Goal: Task Accomplishment & Management: Manage account settings

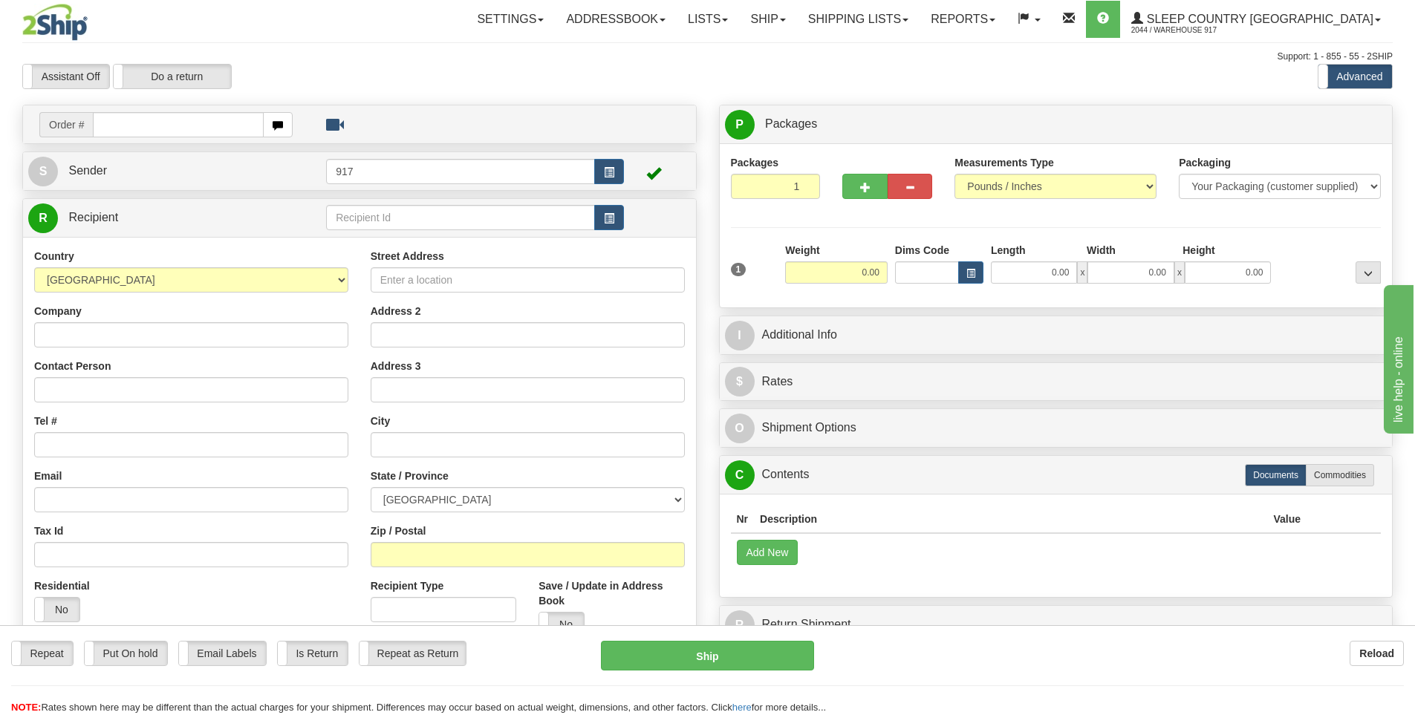
click at [163, 115] on input "text" at bounding box center [178, 124] width 171 height 25
type input "9000I082844"
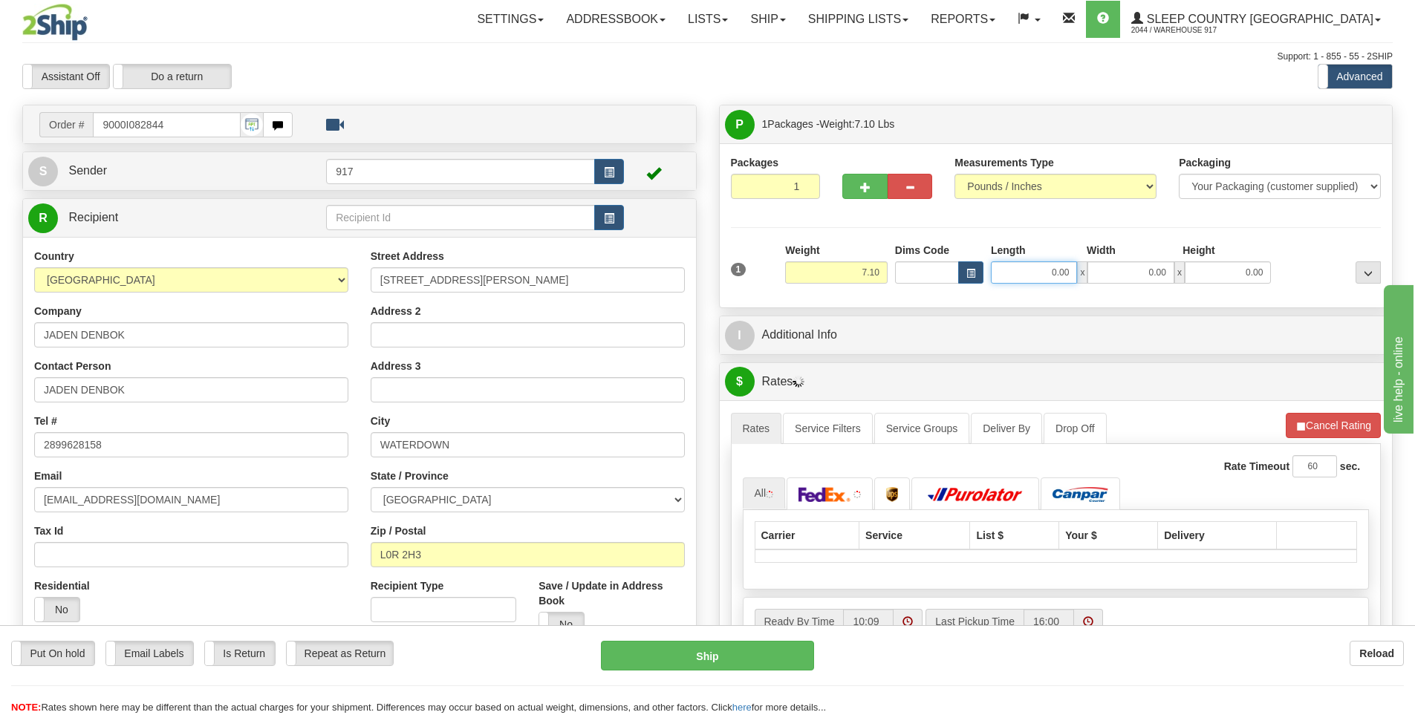
click at [1054, 277] on input "0.00" at bounding box center [1034, 272] width 86 height 22
type input "13.00"
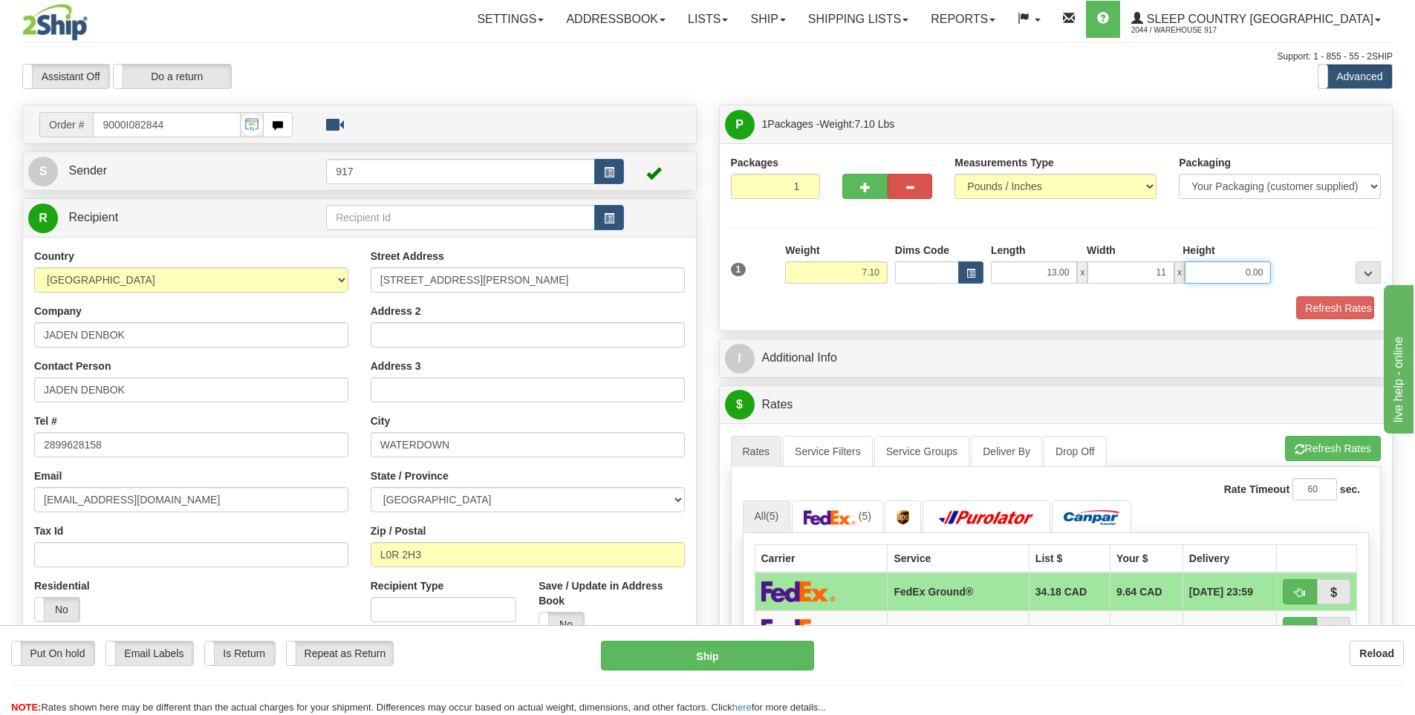
type input "11.00"
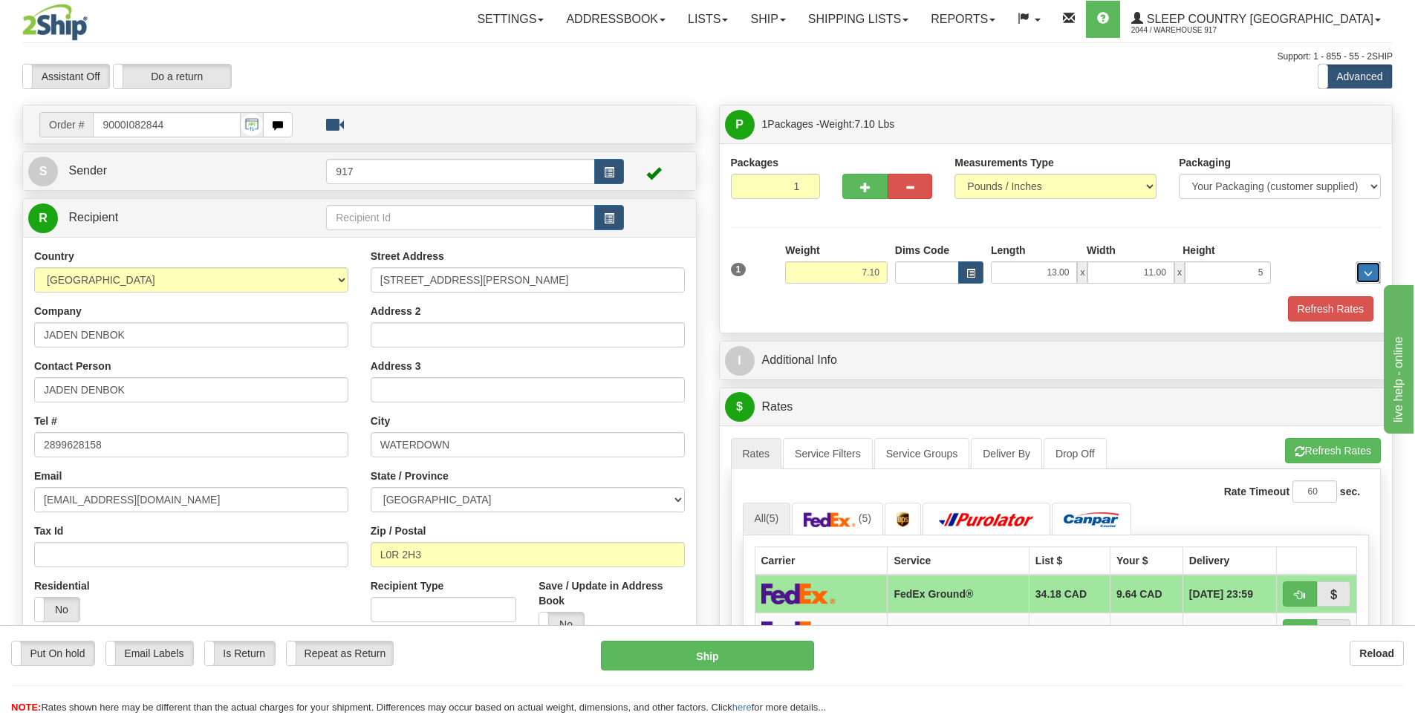
type input "5.00"
click at [1351, 317] on button "Refresh Rates" at bounding box center [1330, 308] width 85 height 25
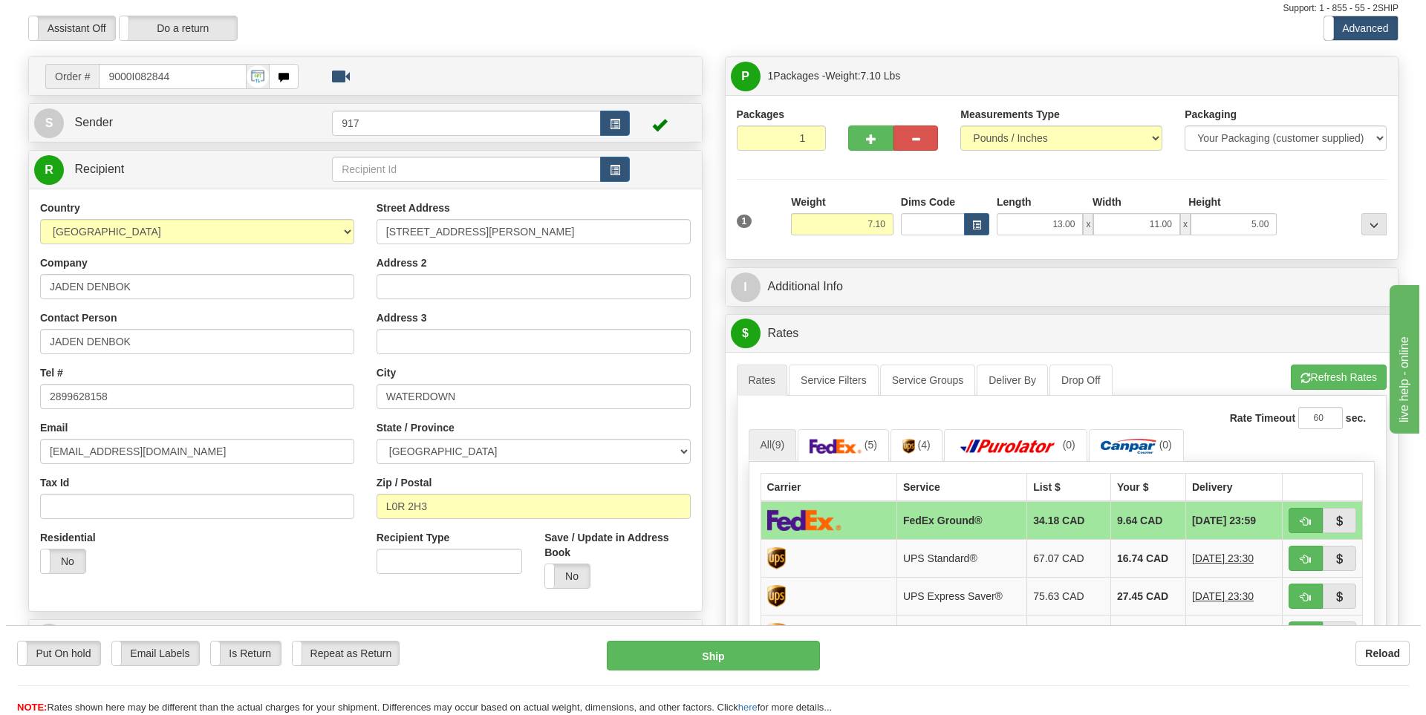
scroll to position [74, 0]
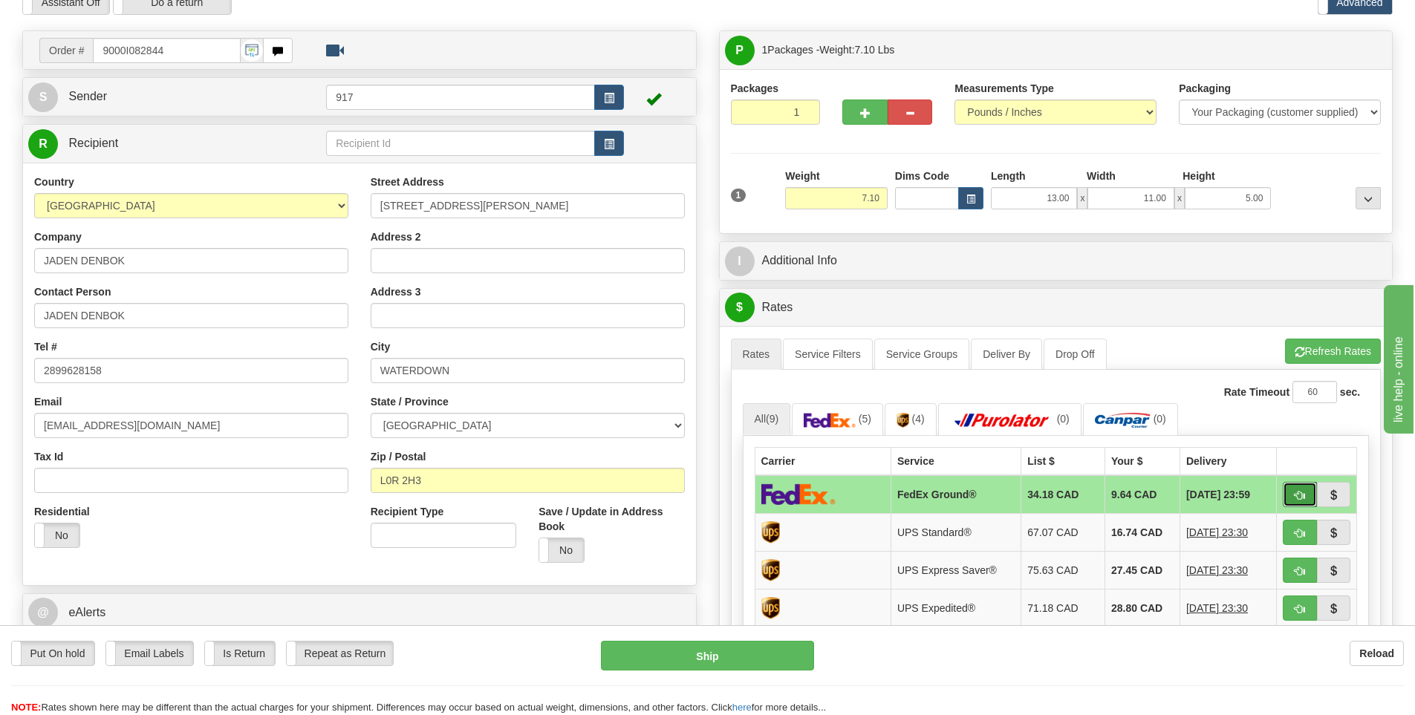
click at [1293, 494] on button "button" at bounding box center [1299, 494] width 34 height 25
type input "92"
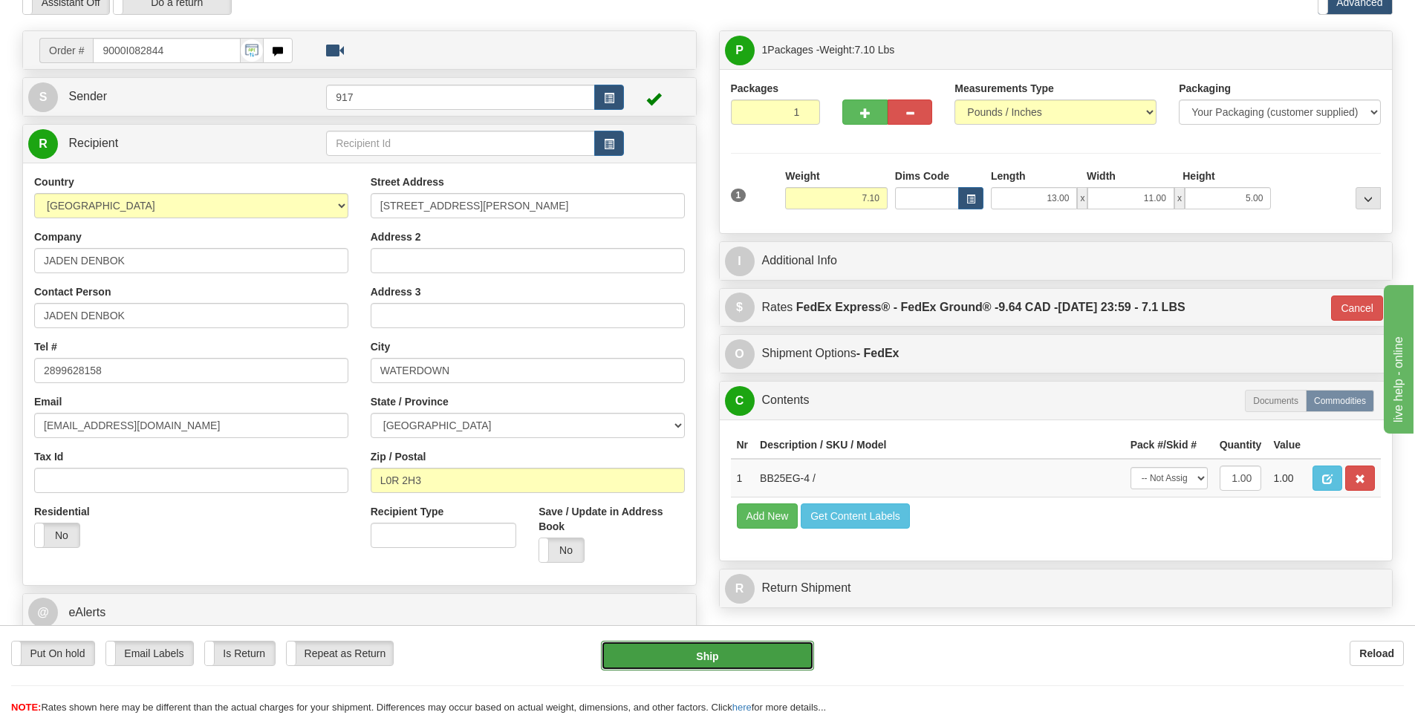
click at [764, 657] on button "Ship" at bounding box center [707, 656] width 213 height 30
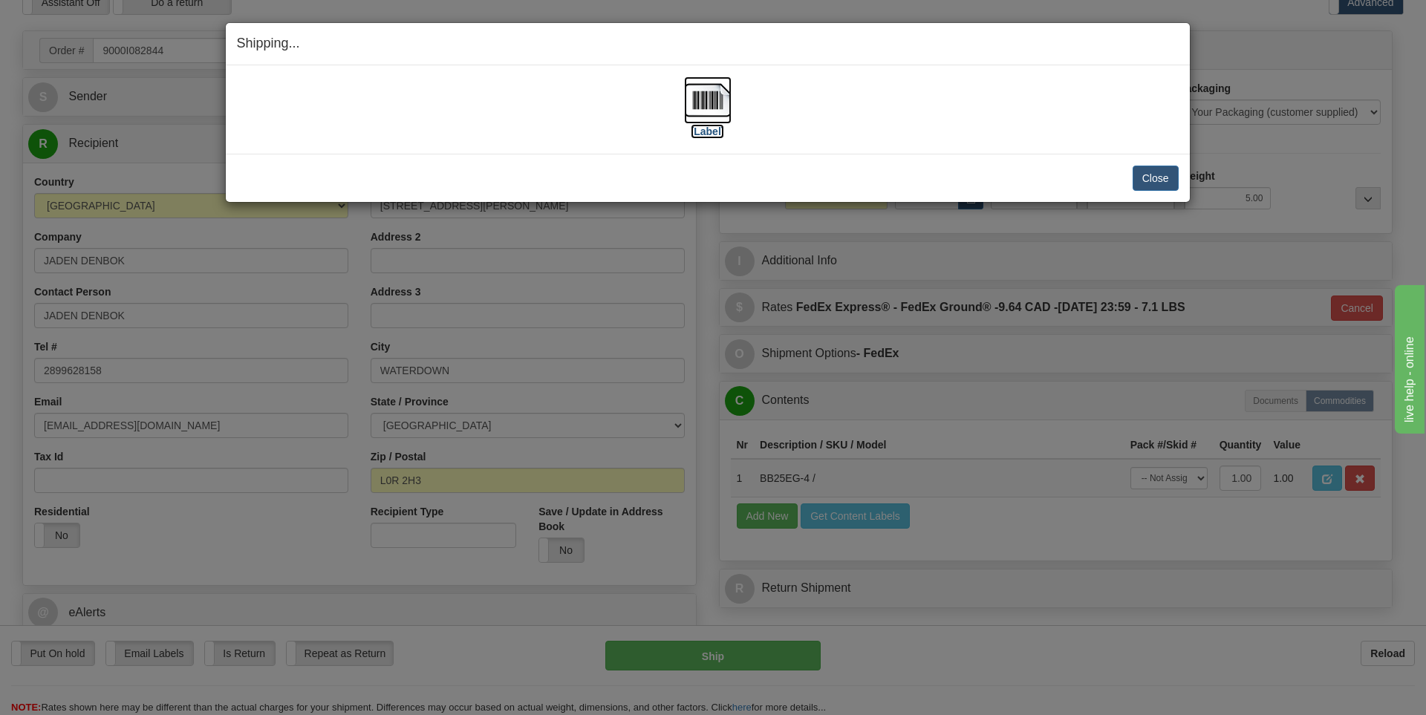
click at [714, 117] on img at bounding box center [708, 100] width 48 height 48
click at [1175, 177] on button "Close" at bounding box center [1155, 178] width 46 height 25
click at [1162, 181] on button "Close" at bounding box center [1155, 178] width 46 height 25
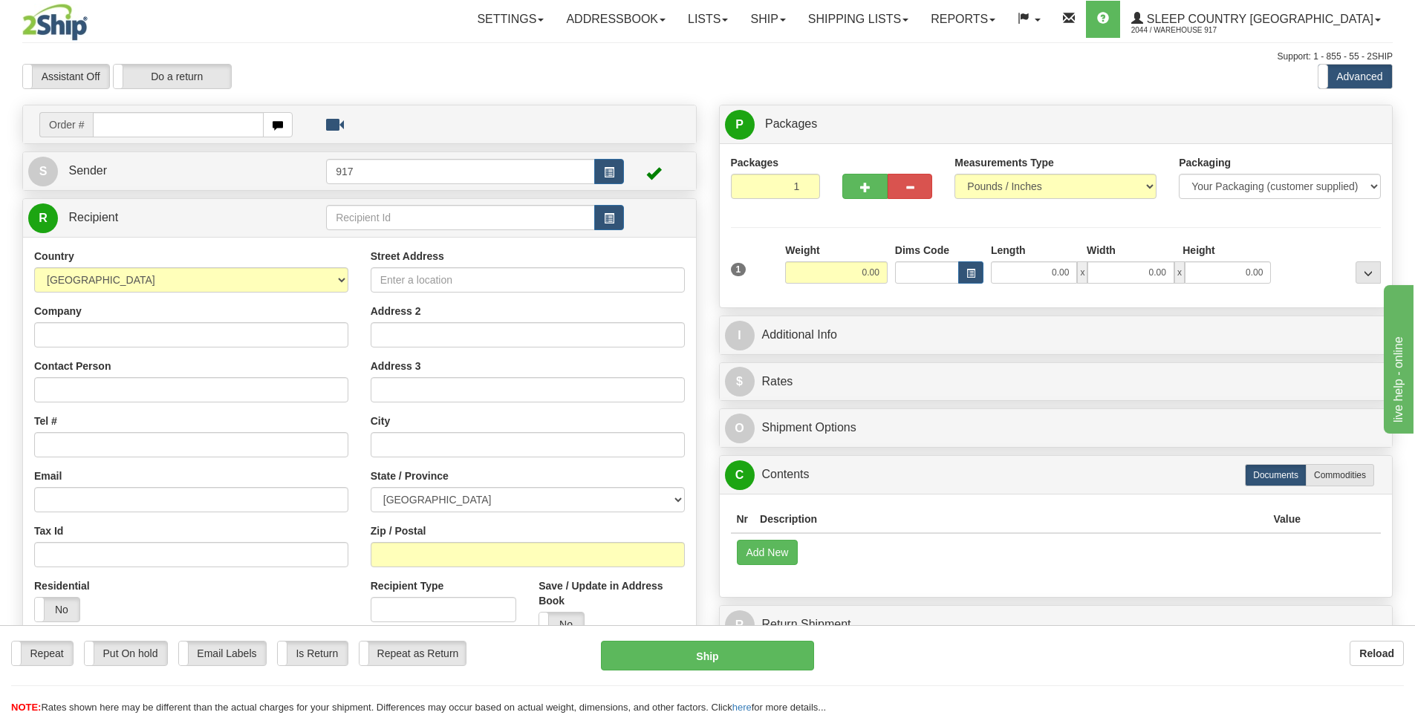
click at [221, 127] on div "Toggle navigation Settings Shipping Preferences Fields Preferences New" at bounding box center [707, 418] width 1415 height 836
click at [221, 126] on input "text" at bounding box center [178, 124] width 171 height 25
type input "9000I082942"
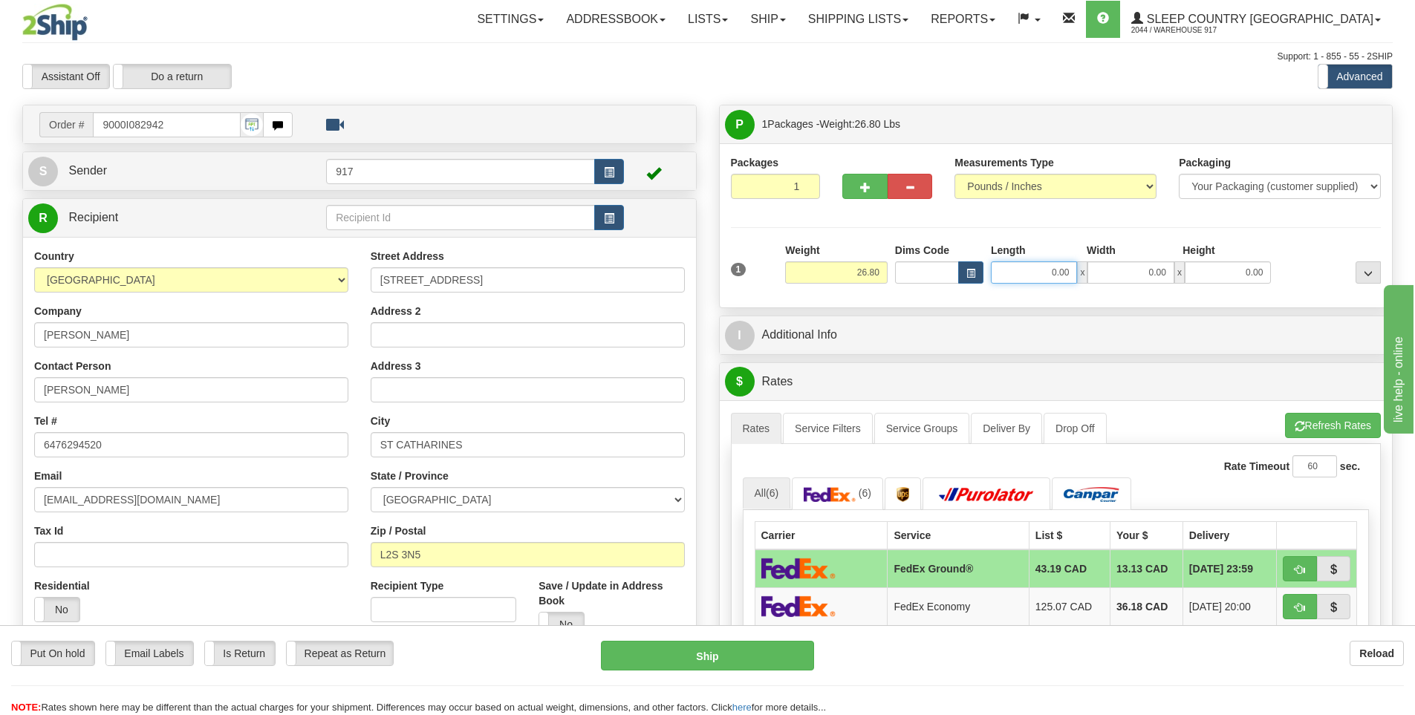
click at [1063, 272] on input "0.00" at bounding box center [1034, 272] width 86 height 22
type input "28.00"
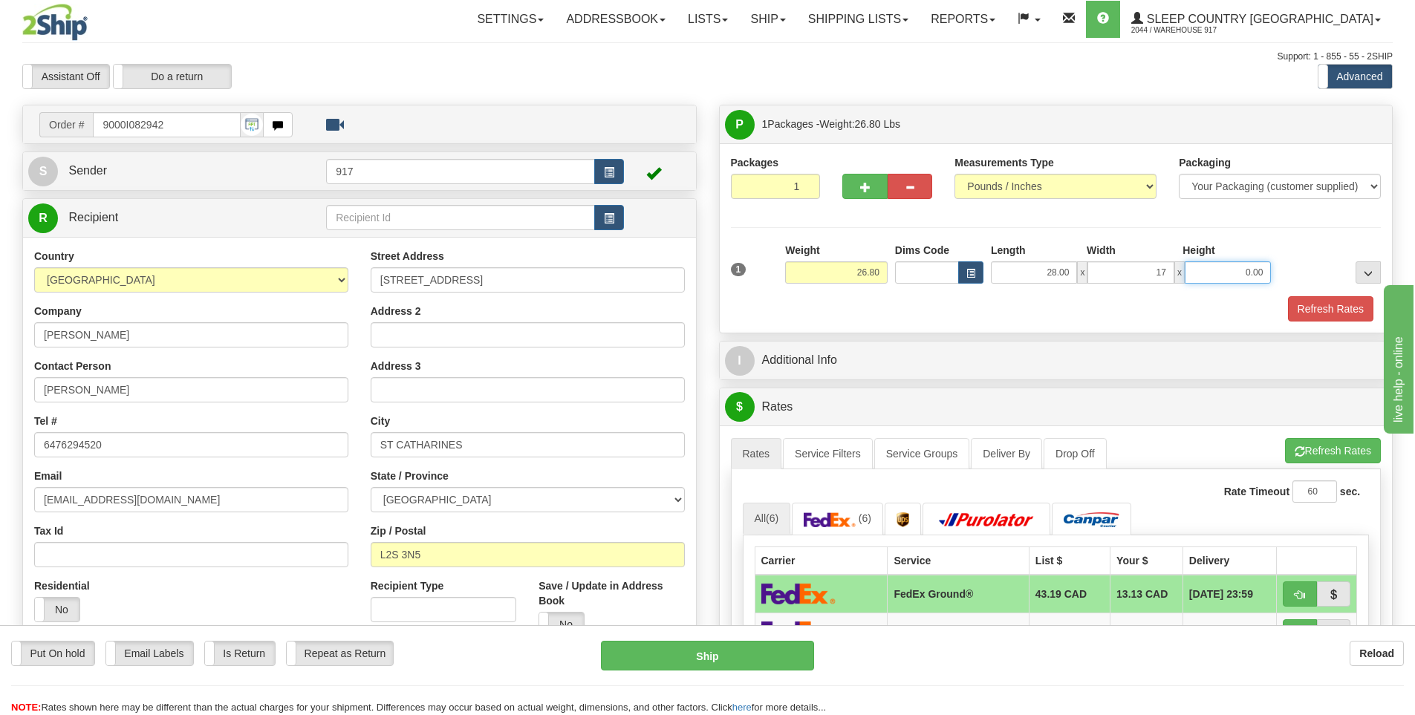
type input "17.00"
type input "11.00"
click at [1316, 308] on button "Refresh Rates" at bounding box center [1330, 308] width 85 height 25
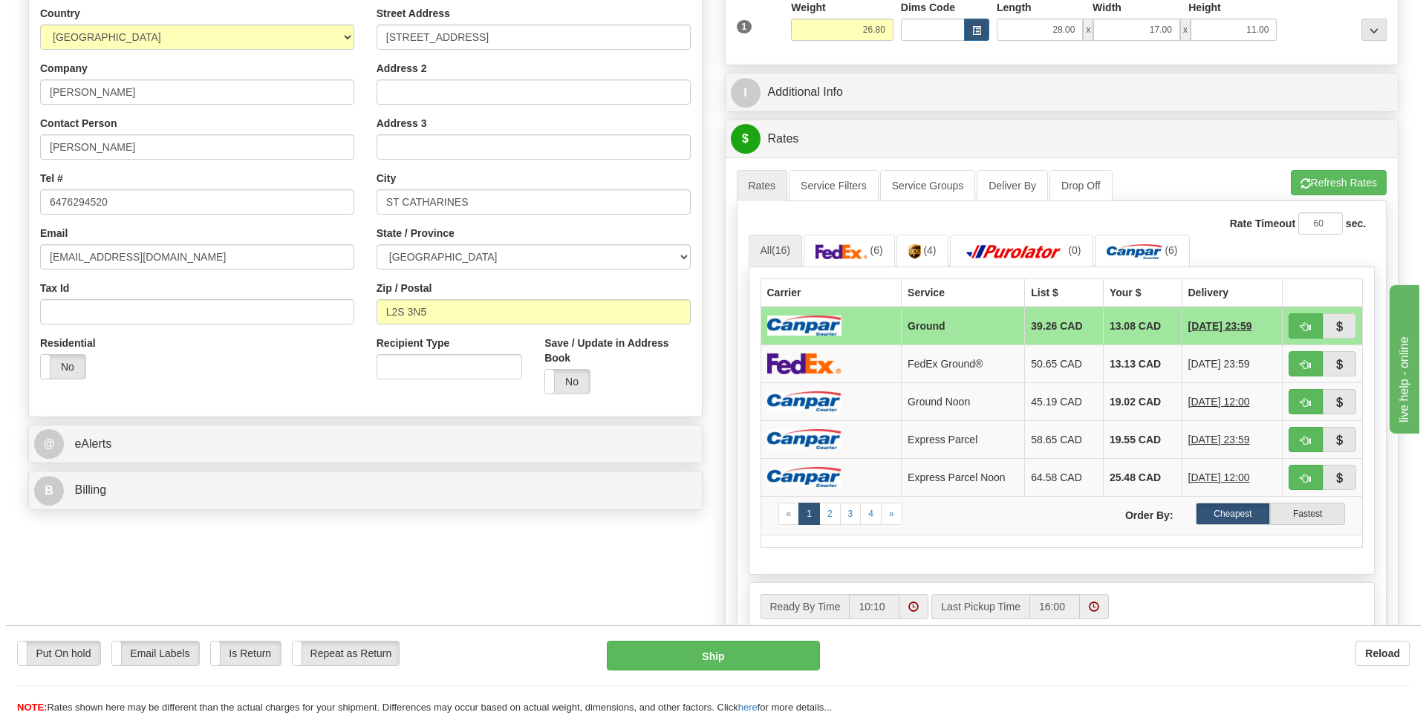
scroll to position [297, 0]
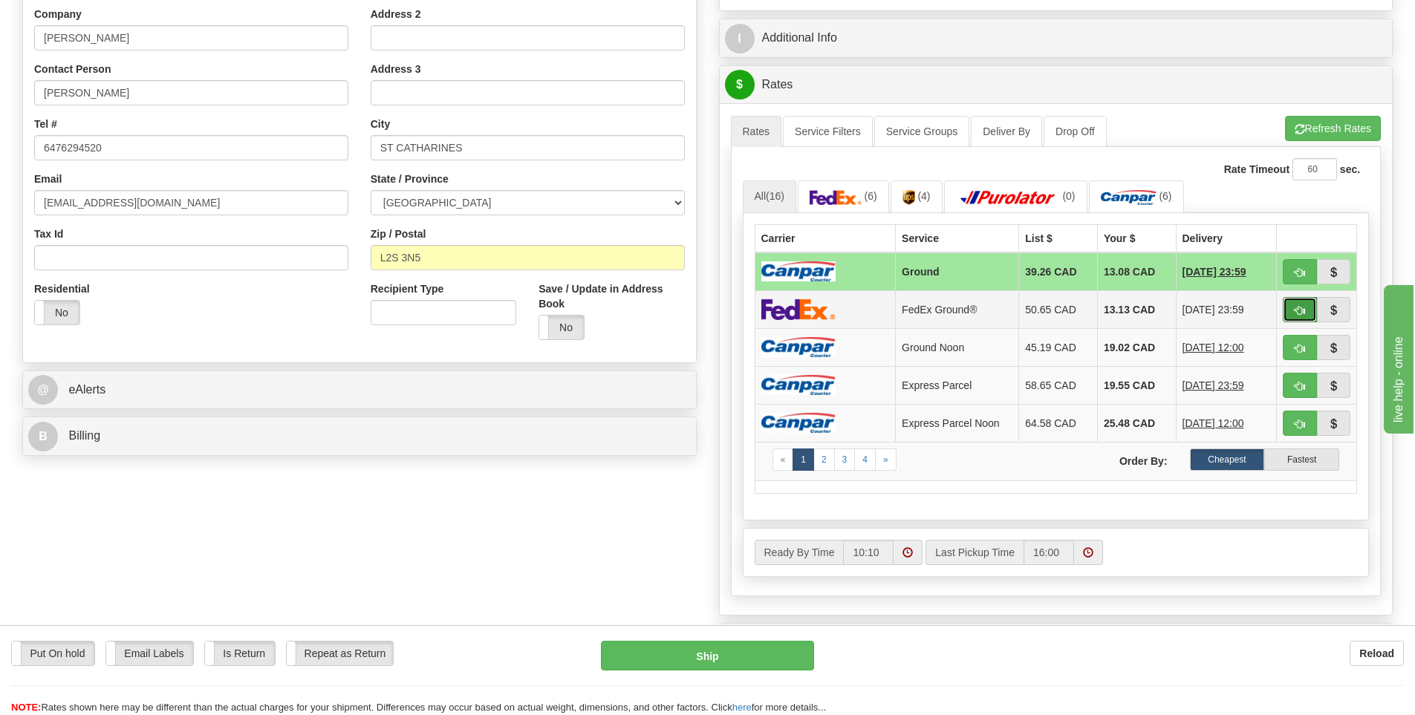
click at [1295, 307] on span "button" at bounding box center [1299, 311] width 10 height 10
type input "92"
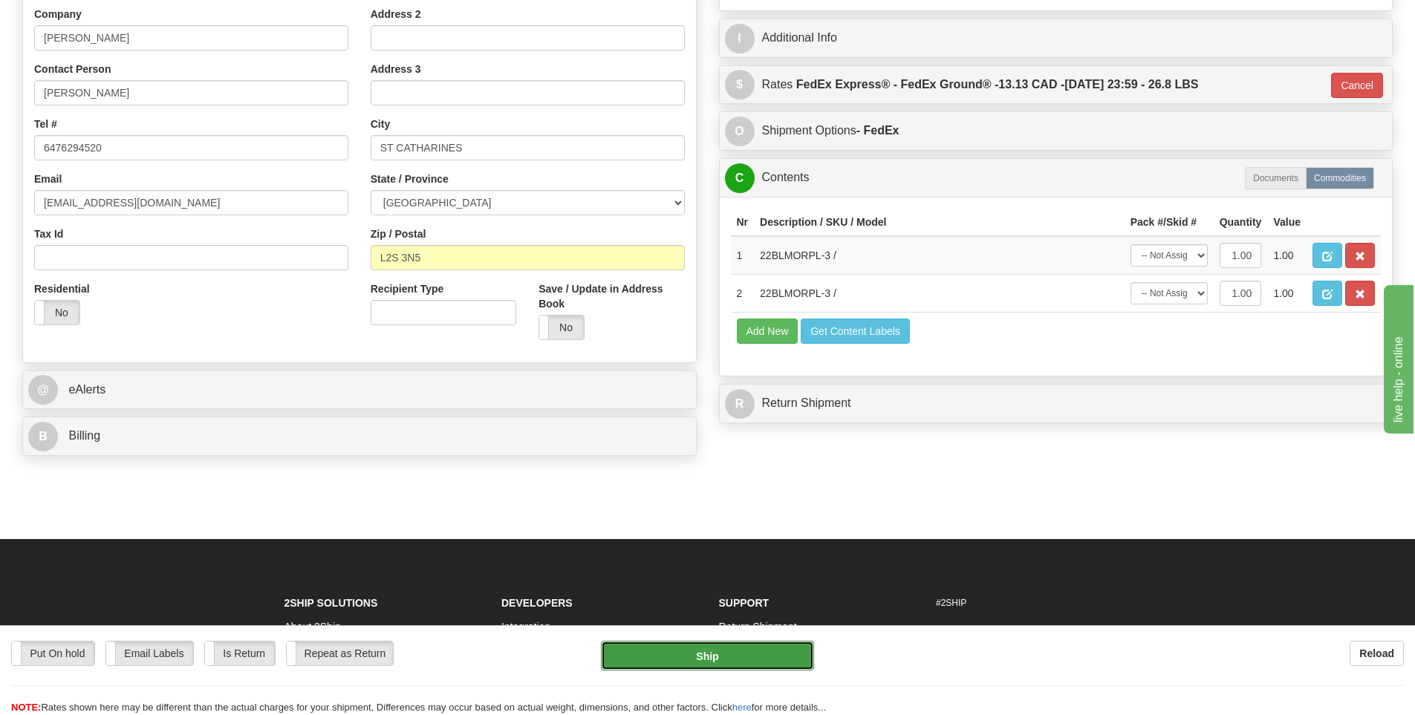
click at [736, 662] on button "Ship" at bounding box center [707, 656] width 213 height 30
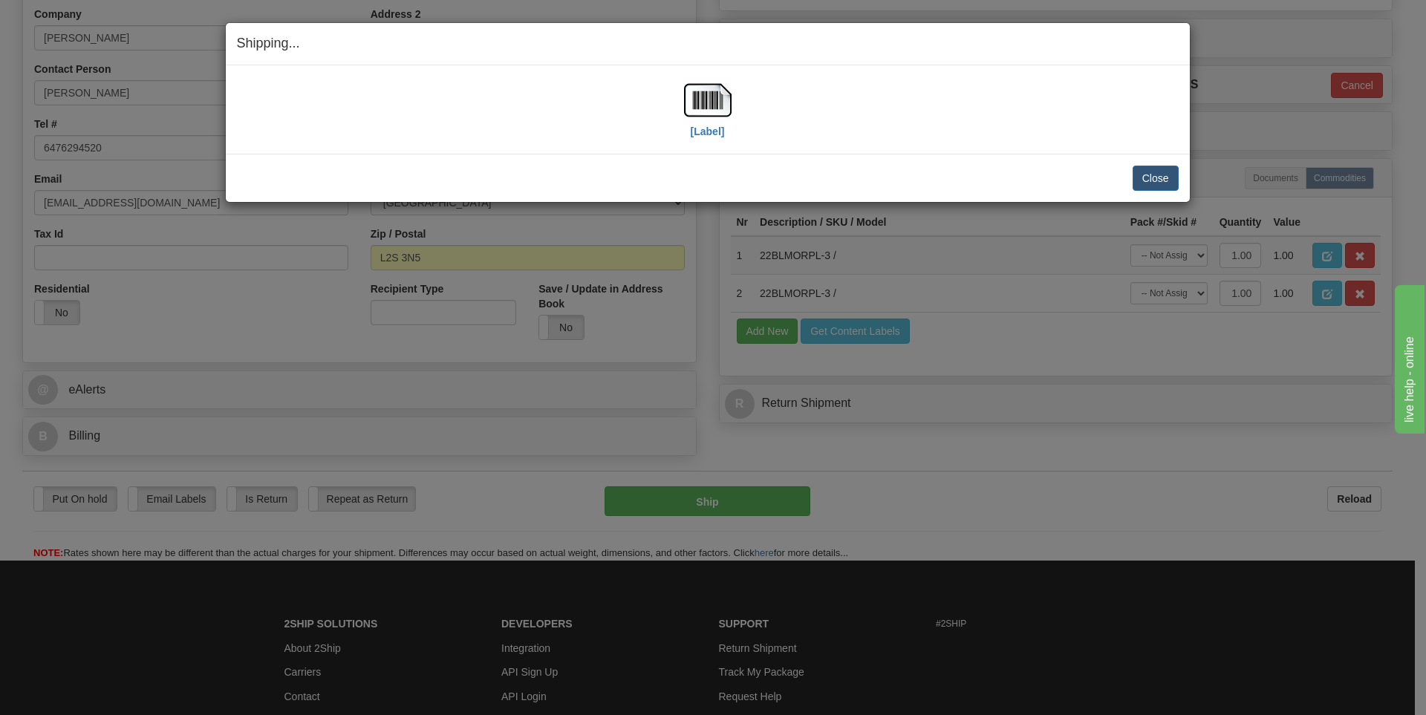
click at [721, 145] on div "[Label] IMPORTANT NOTICE Embassy / Consulate / Government Building / Hospital C…" at bounding box center [708, 109] width 964 height 88
click at [717, 134] on label "[Label]" at bounding box center [708, 131] width 34 height 15
click at [1167, 181] on button "Close" at bounding box center [1155, 178] width 46 height 25
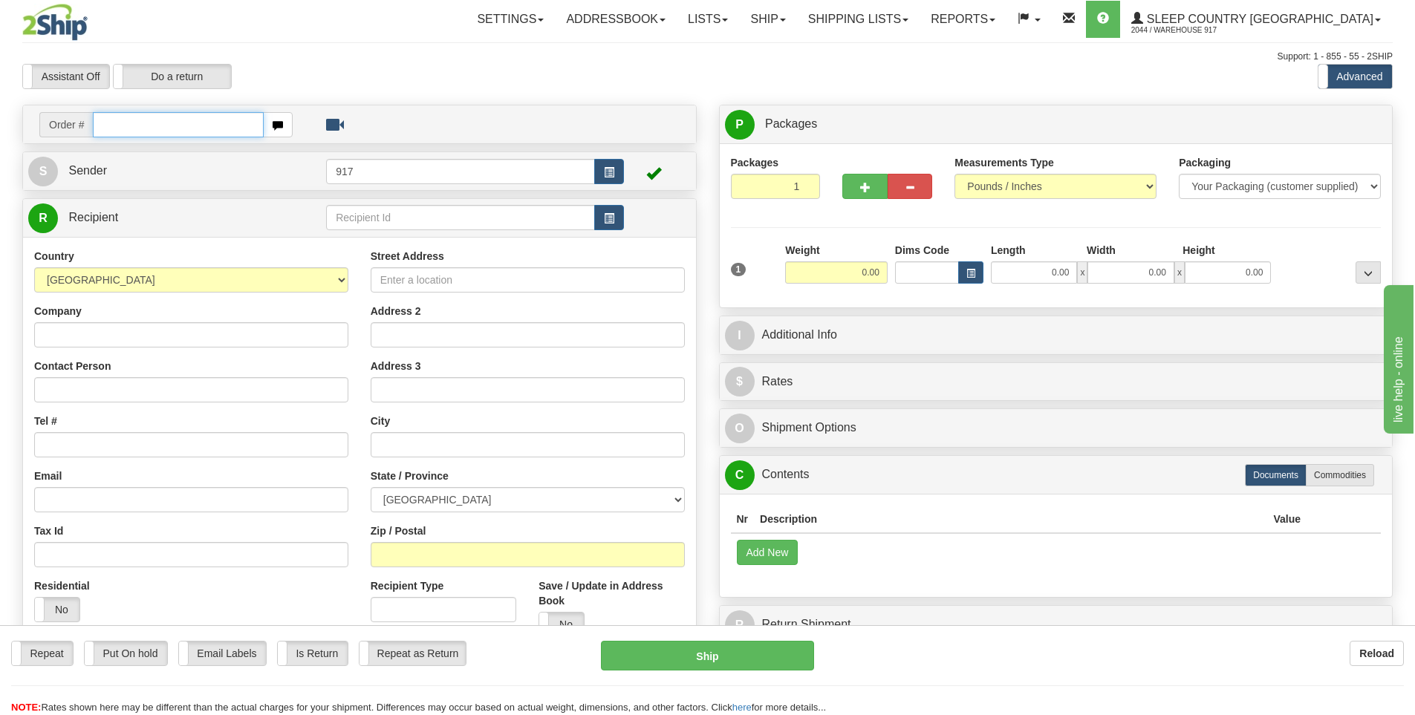
click at [164, 125] on div "Toggle navigation Settings Shipping Preferences Fields Preferences New" at bounding box center [707, 418] width 1415 height 836
type input "5900I083753"
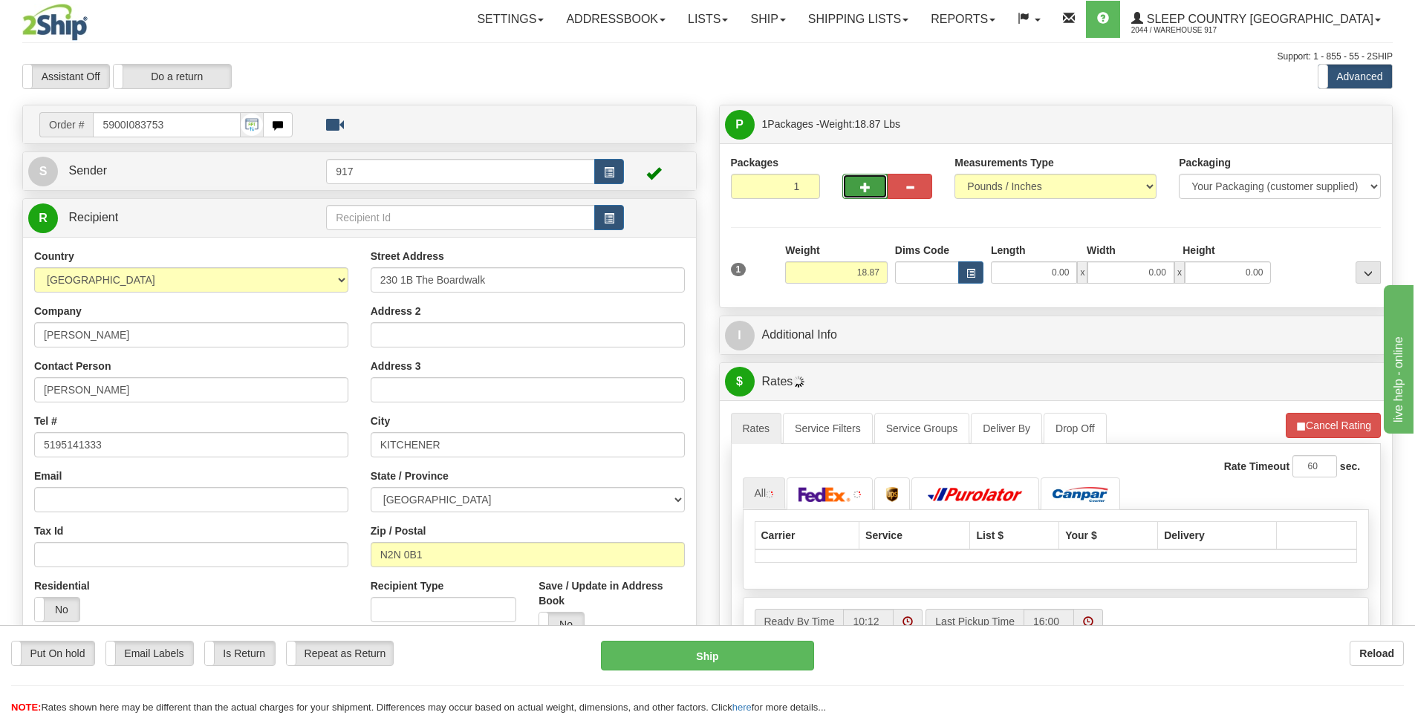
click at [856, 189] on button "button" at bounding box center [864, 186] width 45 height 25
type input "2"
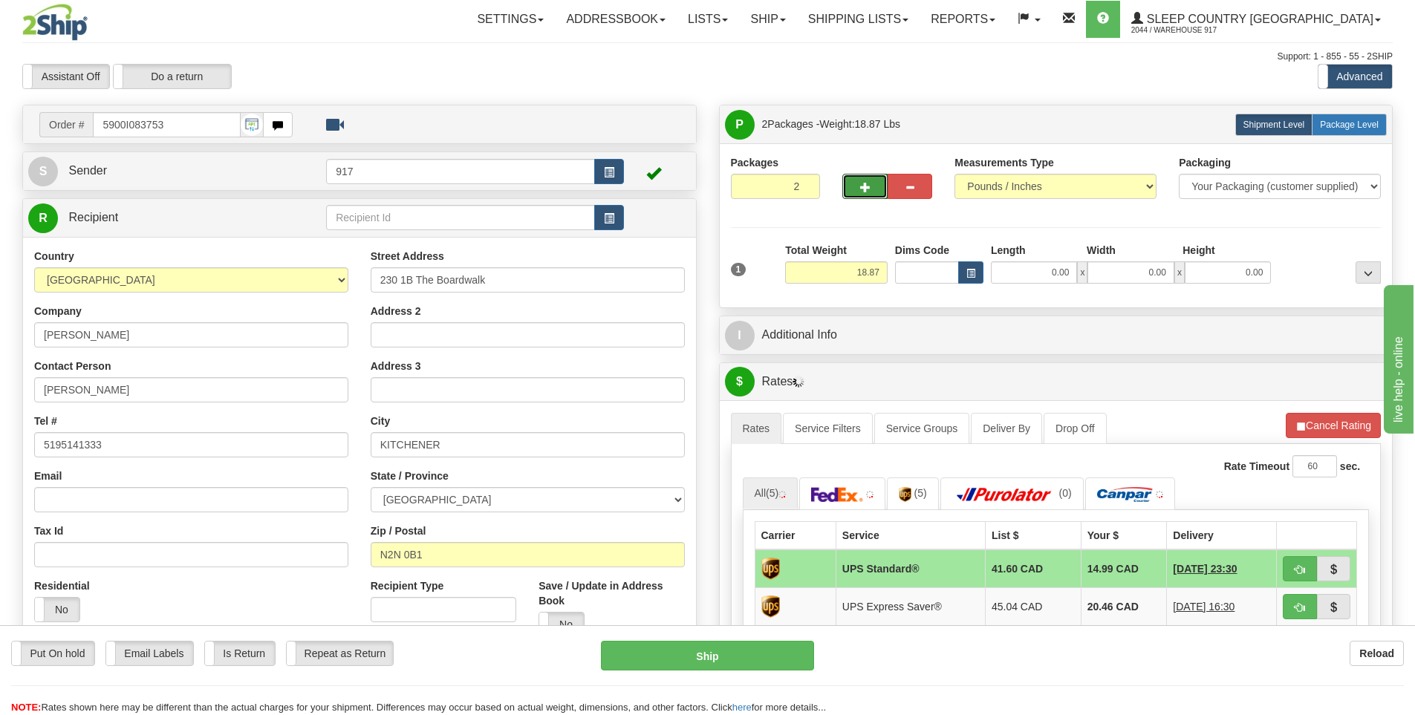
click at [1351, 124] on span "Package Level" at bounding box center [1348, 125] width 59 height 10
radio input "true"
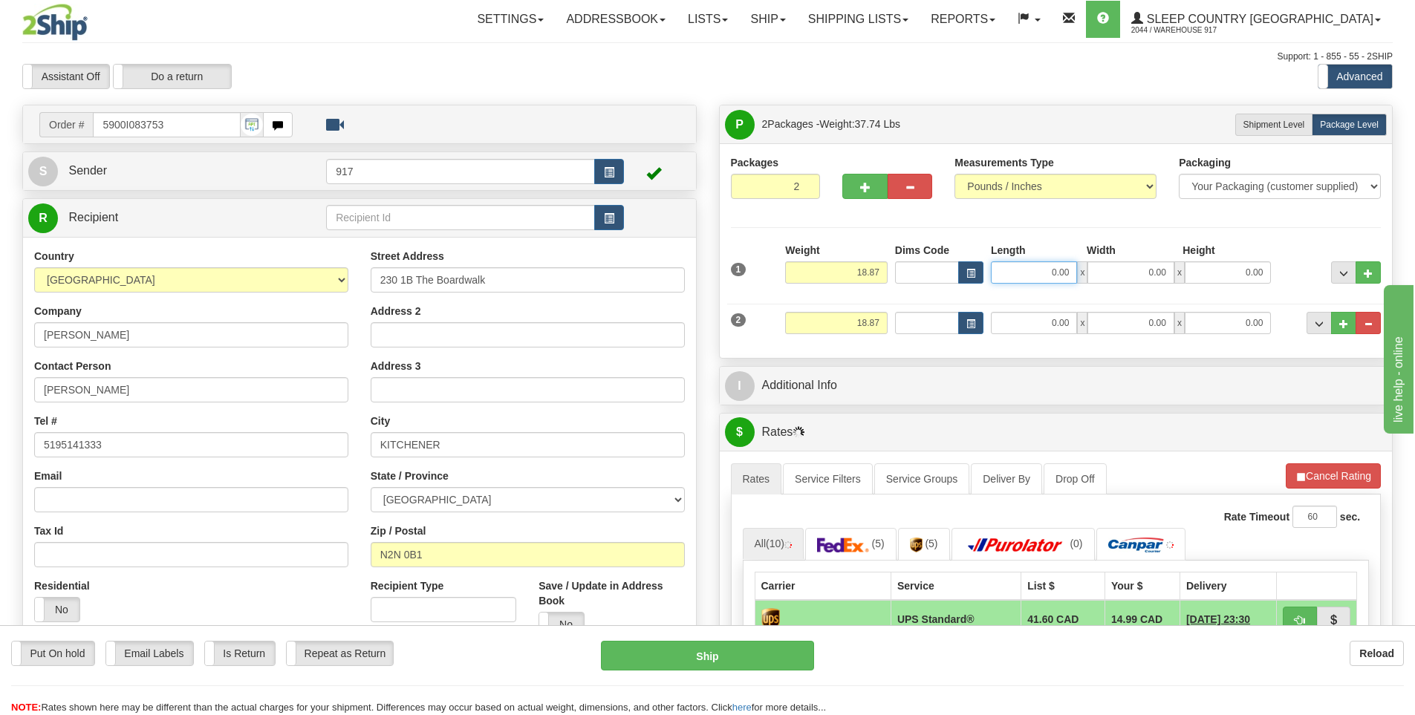
click at [1045, 271] on input "0.00" at bounding box center [1034, 272] width 86 height 22
type input "19.00"
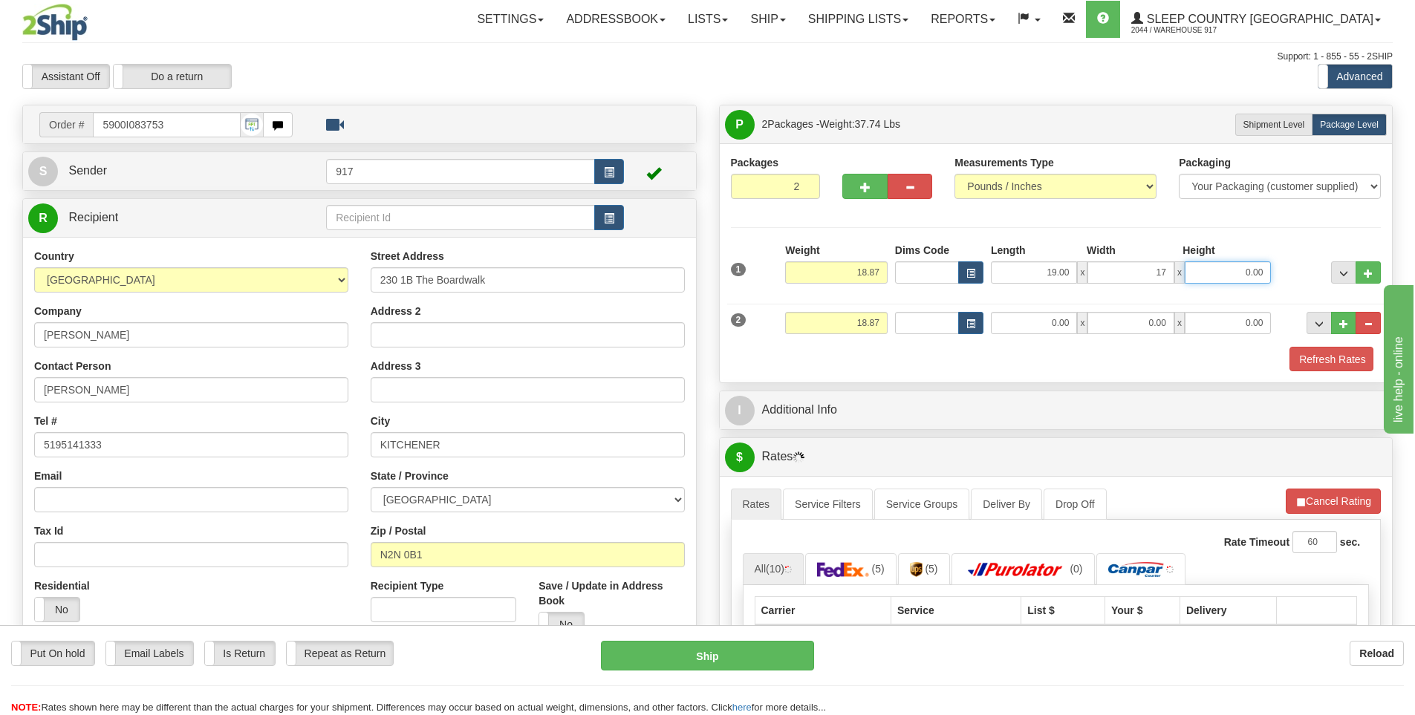
type input "17.00"
type input "11"
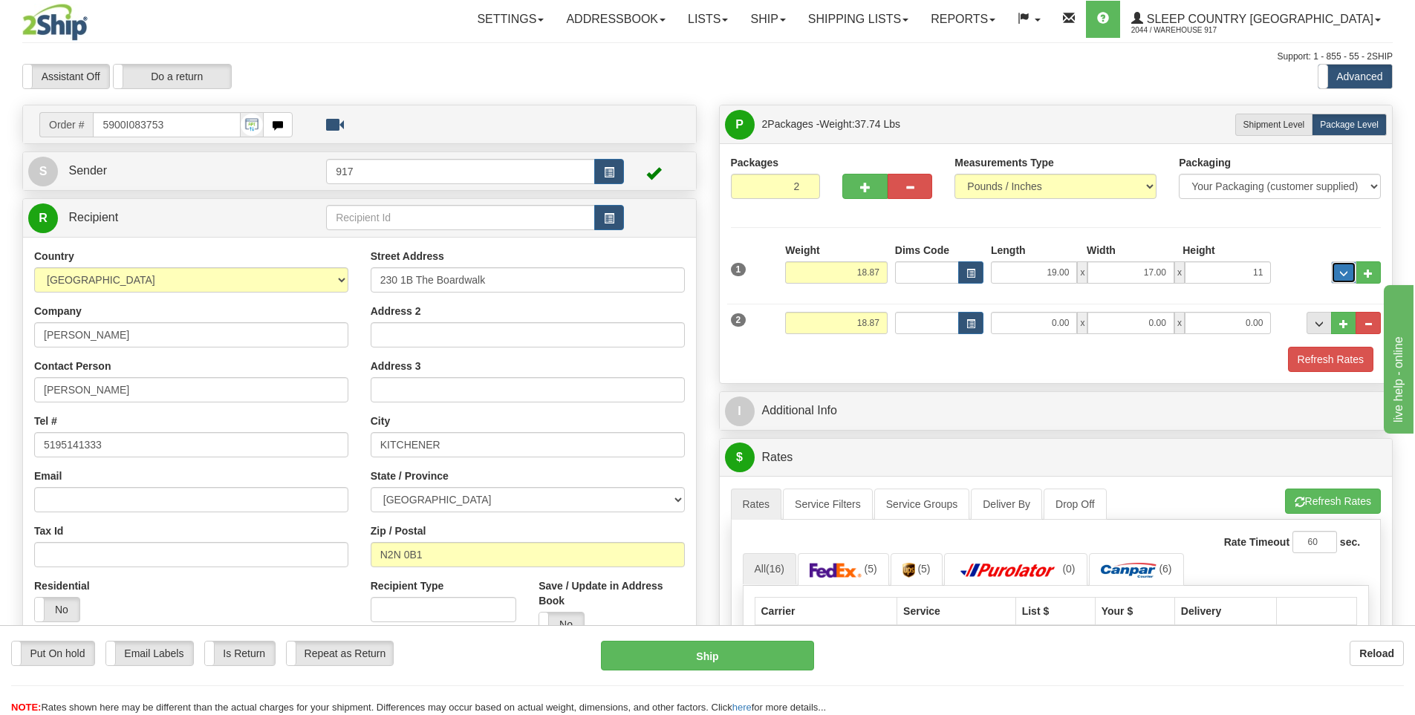
type input "11.00"
click at [1040, 320] on input "0.00" at bounding box center [1034, 323] width 86 height 22
type input "13.00"
type input "11.00"
type input "6.00"
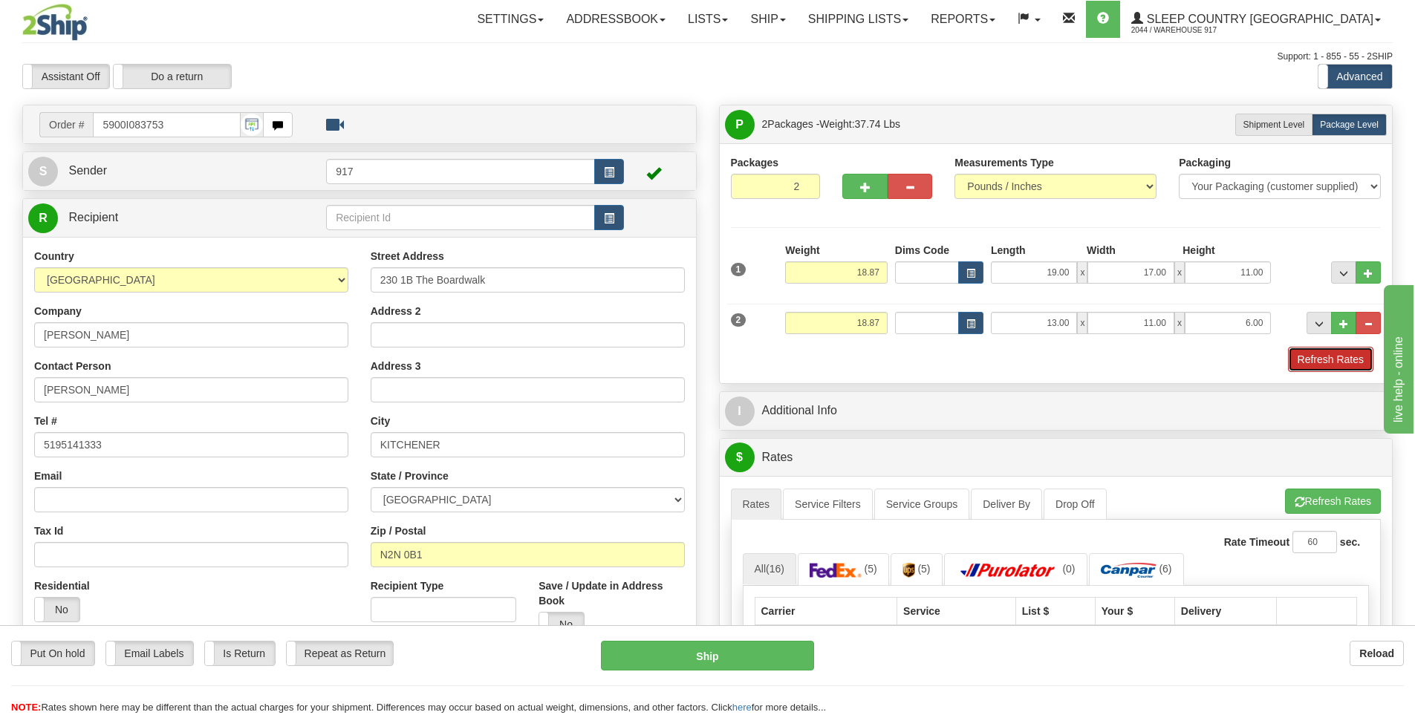
click at [1340, 364] on button "Refresh Rates" at bounding box center [1330, 359] width 85 height 25
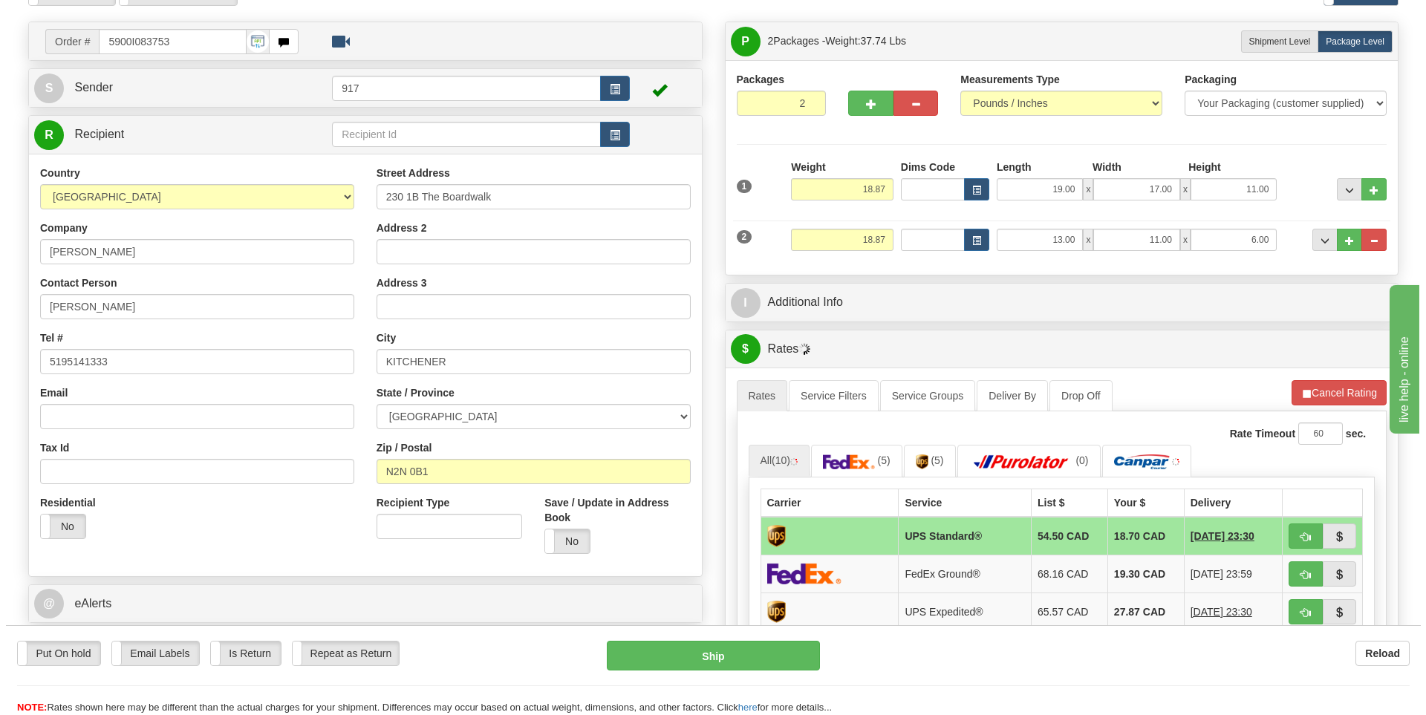
scroll to position [223, 0]
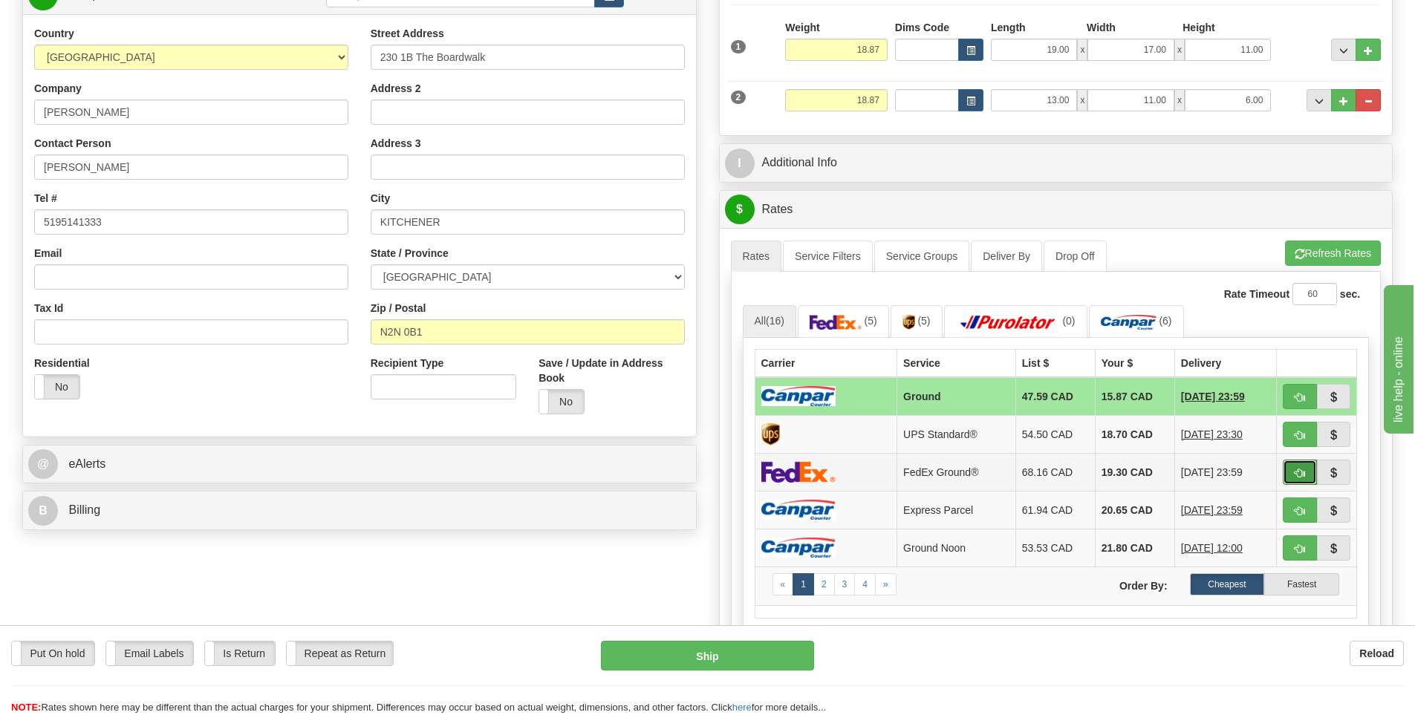
click at [1300, 469] on span "button" at bounding box center [1299, 474] width 10 height 10
type input "92"
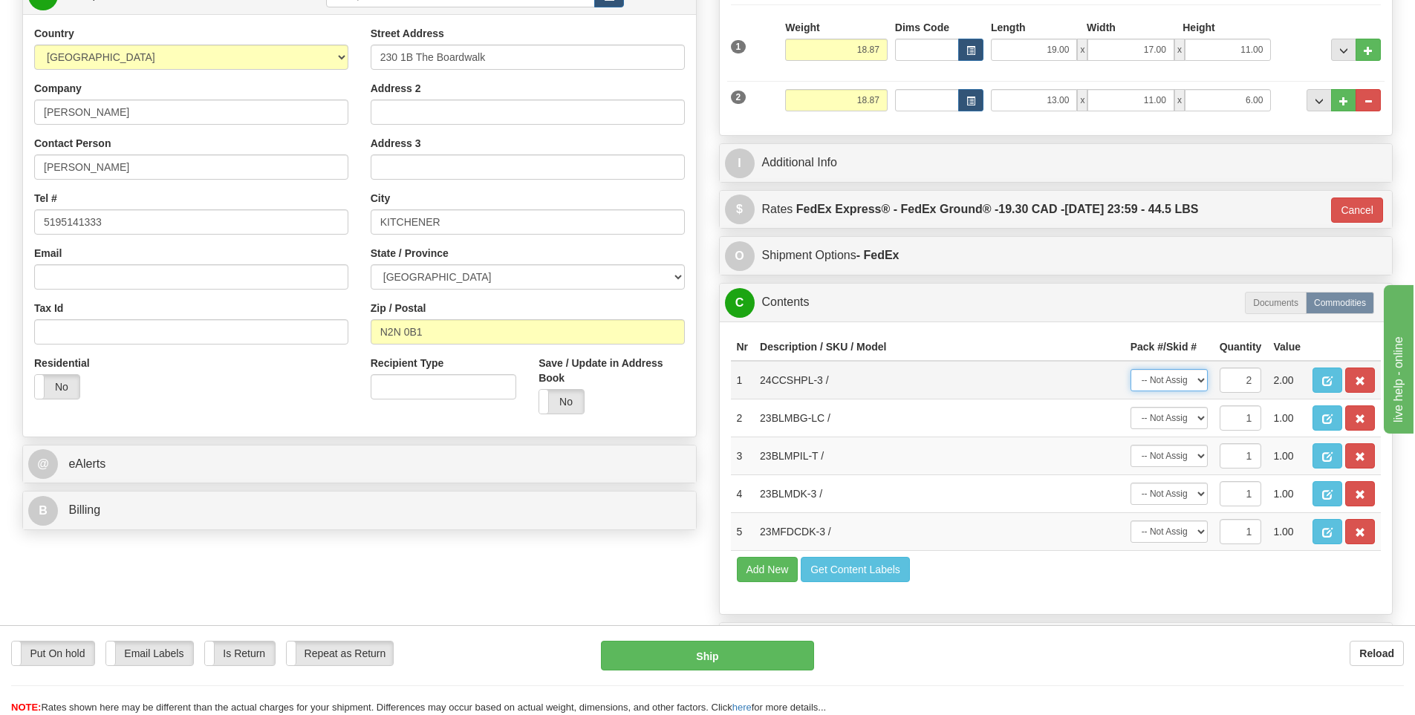
click at [1201, 383] on select "-- Not Assigned -- Package 1 Package 2 Split" at bounding box center [1168, 380] width 77 height 22
select select "0"
click at [1130, 369] on select "-- Not Assigned -- Package 1 Package 2 Split" at bounding box center [1168, 380] width 77 height 22
click at [1199, 420] on select "-- Not Assigned -- Package 1 Package 2" at bounding box center [1168, 418] width 77 height 22
select select "0"
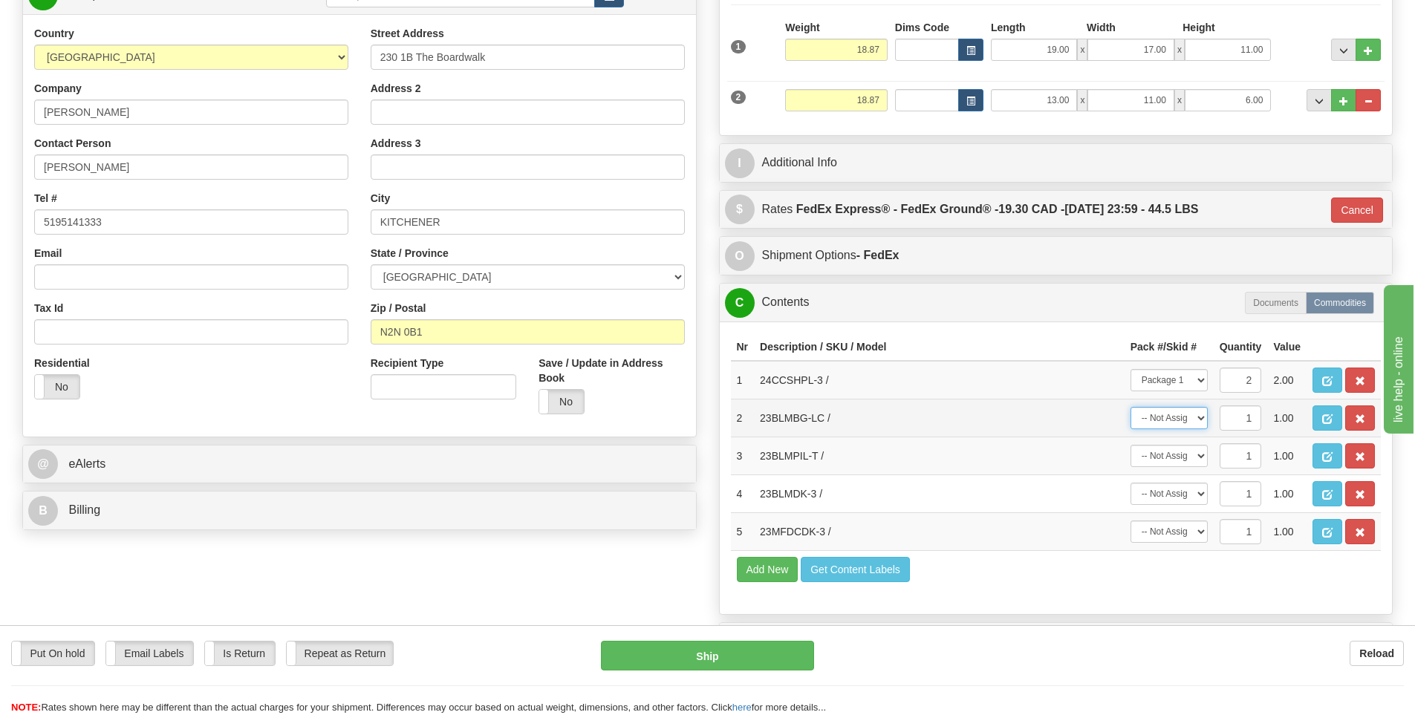
click at [1130, 407] on select "-- Not Assigned -- Package 1 Package 2" at bounding box center [1168, 418] width 77 height 22
click at [1191, 457] on select "-- Not Assigned -- Package 1 Package 2" at bounding box center [1168, 456] width 77 height 22
select select "0"
click at [1130, 445] on select "-- Not Assigned -- Package 1 Package 2" at bounding box center [1168, 456] width 77 height 22
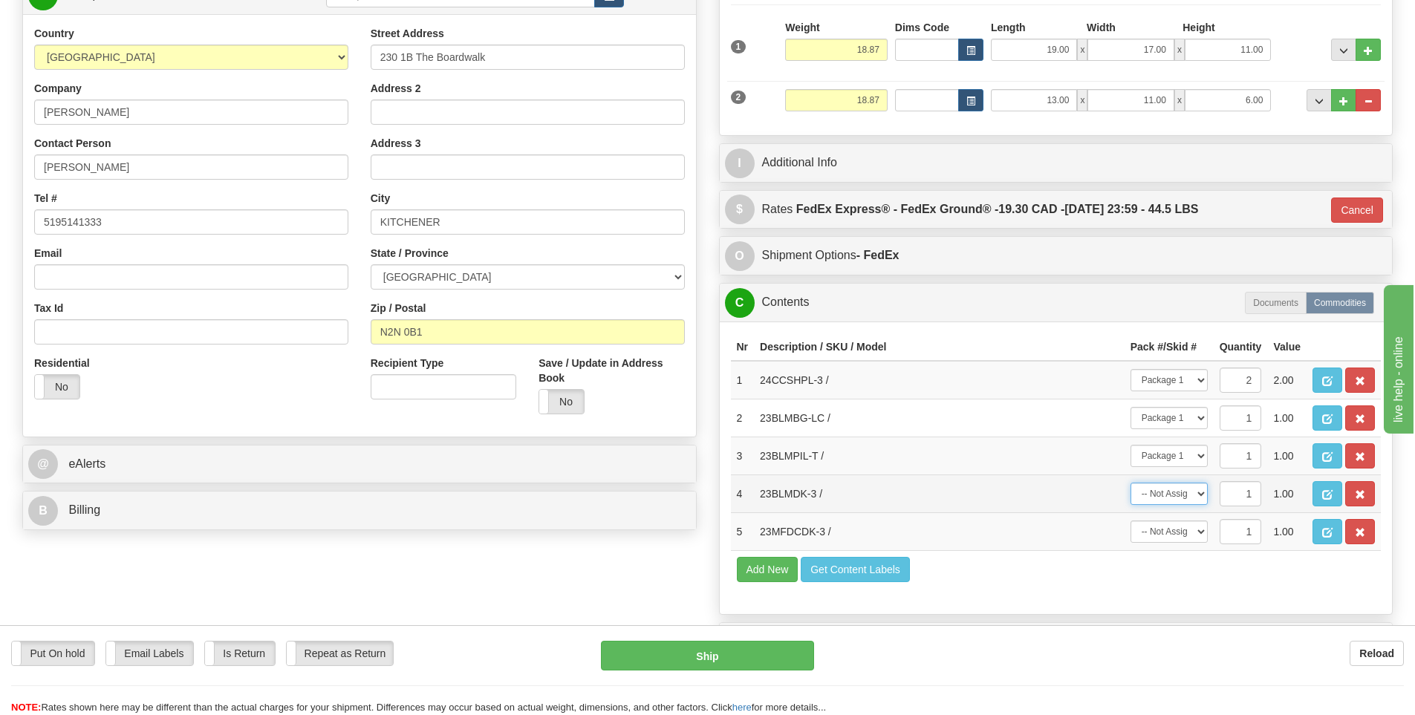
click at [1189, 500] on select "-- Not Assigned -- Package 1 Package 2" at bounding box center [1168, 494] width 77 height 22
select select "1"
click at [1130, 483] on select "-- Not Assigned -- Package 1 Package 2" at bounding box center [1168, 494] width 77 height 22
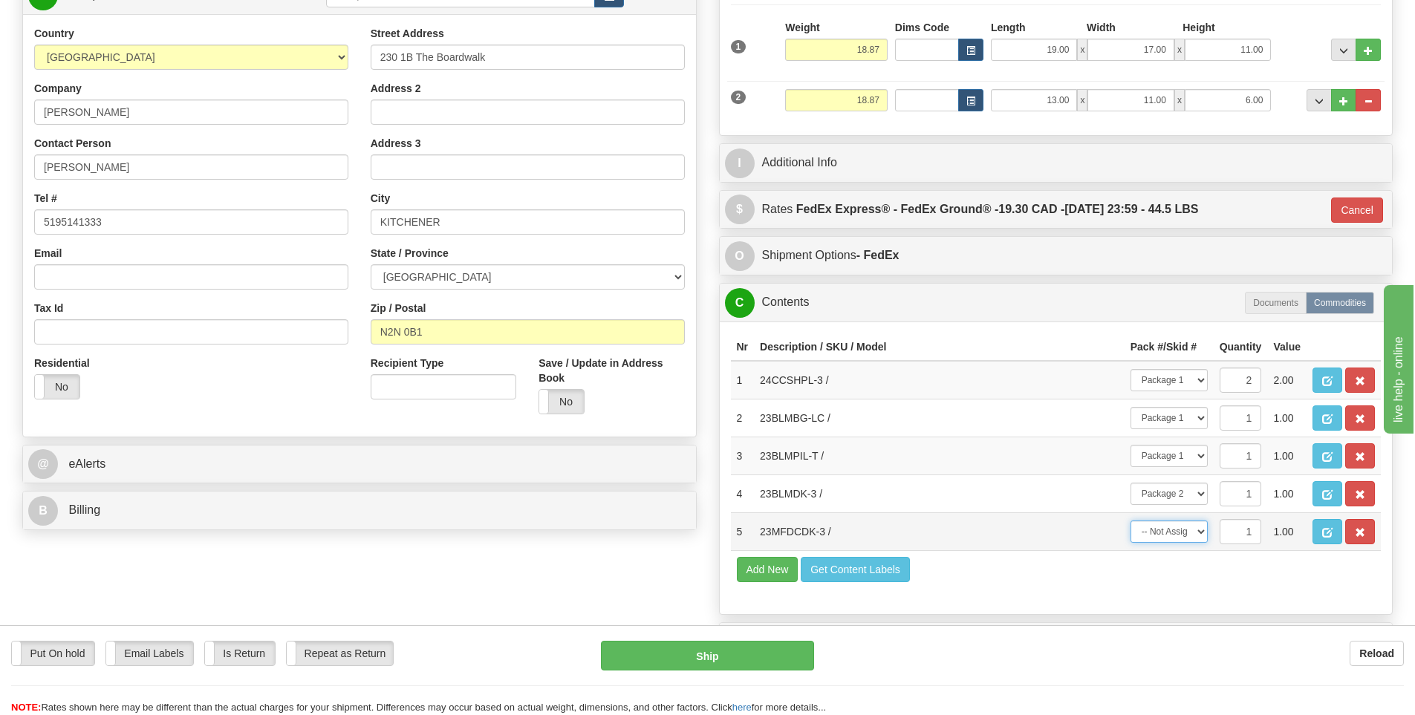
click at [1190, 534] on select "-- Not Assigned -- Package 1 Package 2" at bounding box center [1168, 532] width 77 height 22
select select "1"
click at [1130, 521] on select "-- Not Assigned -- Package 1 Package 2" at bounding box center [1168, 532] width 77 height 22
click at [756, 659] on button "Ship" at bounding box center [707, 656] width 213 height 30
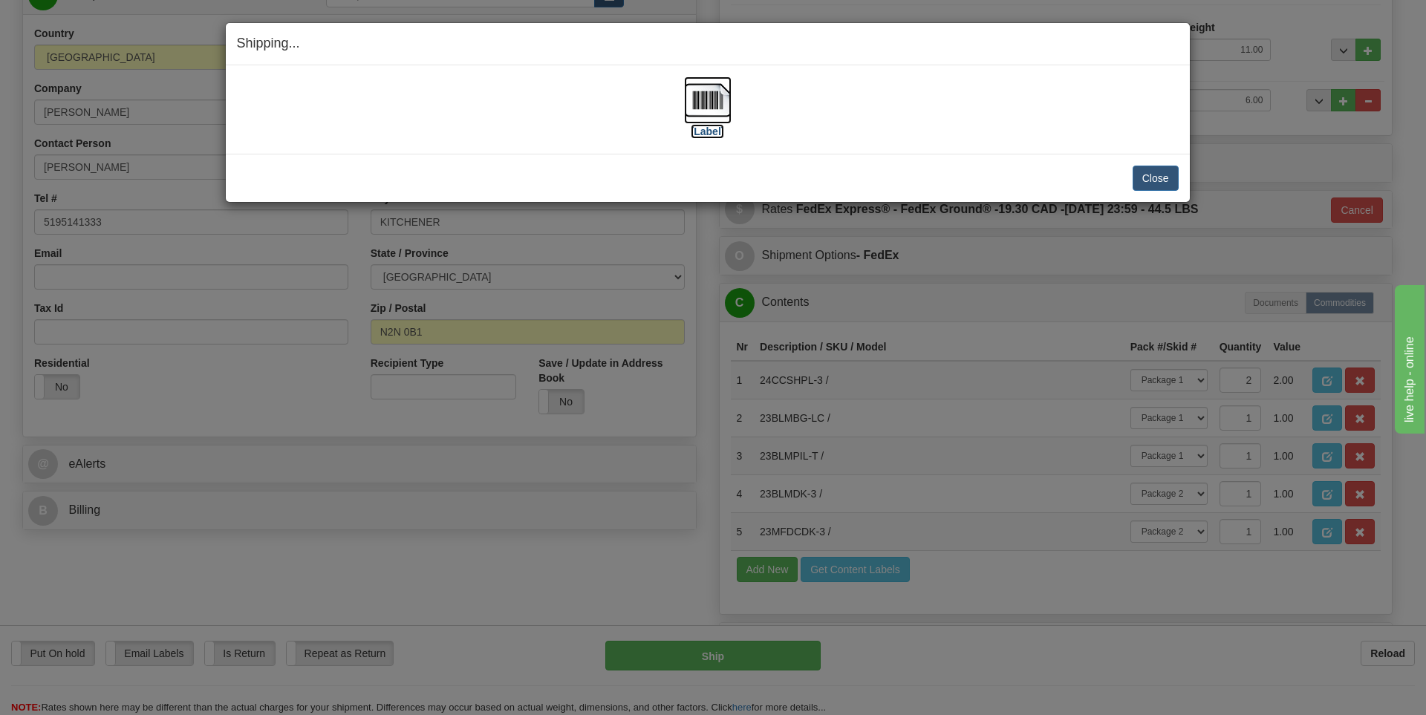
click at [716, 123] on img at bounding box center [708, 100] width 48 height 48
click at [1163, 180] on button "Close" at bounding box center [1155, 178] width 46 height 25
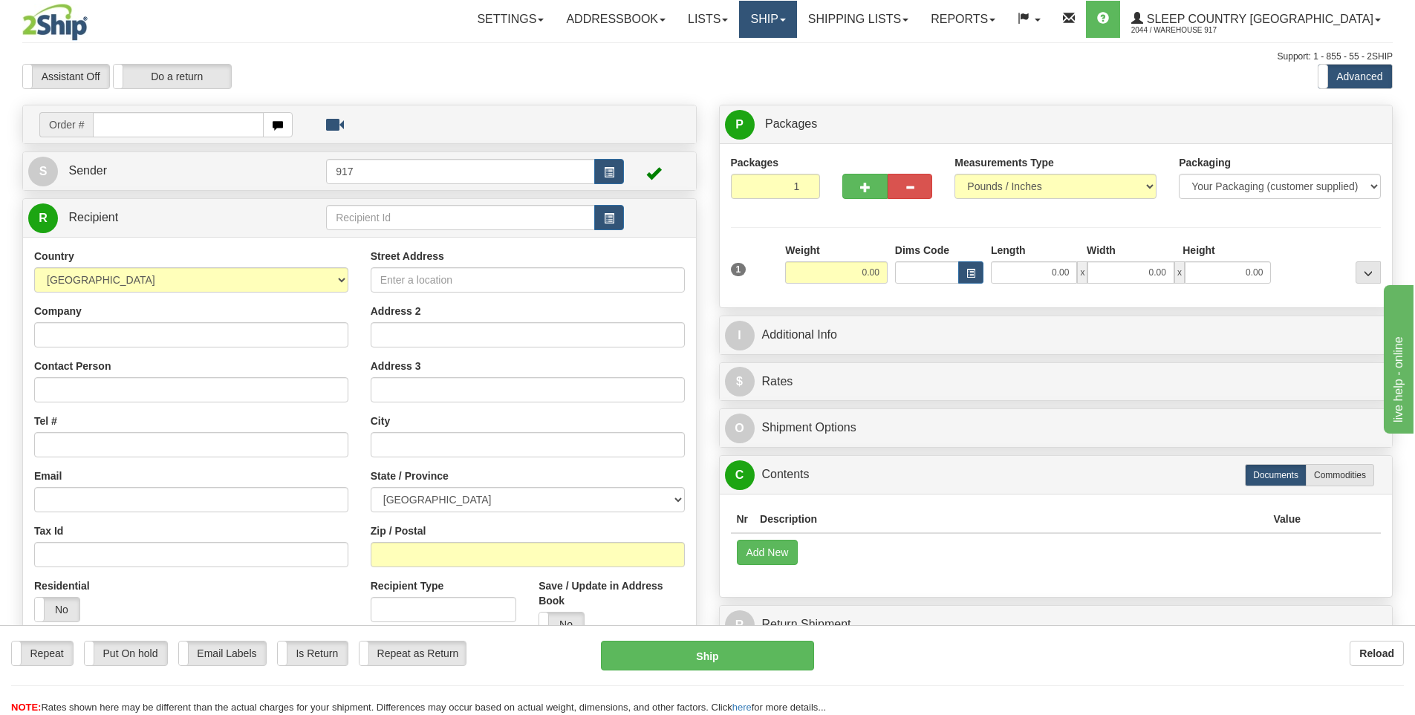
click at [796, 17] on link "Ship" at bounding box center [767, 19] width 57 height 37
click at [919, 20] on link "Shipping lists" at bounding box center [858, 19] width 123 height 37
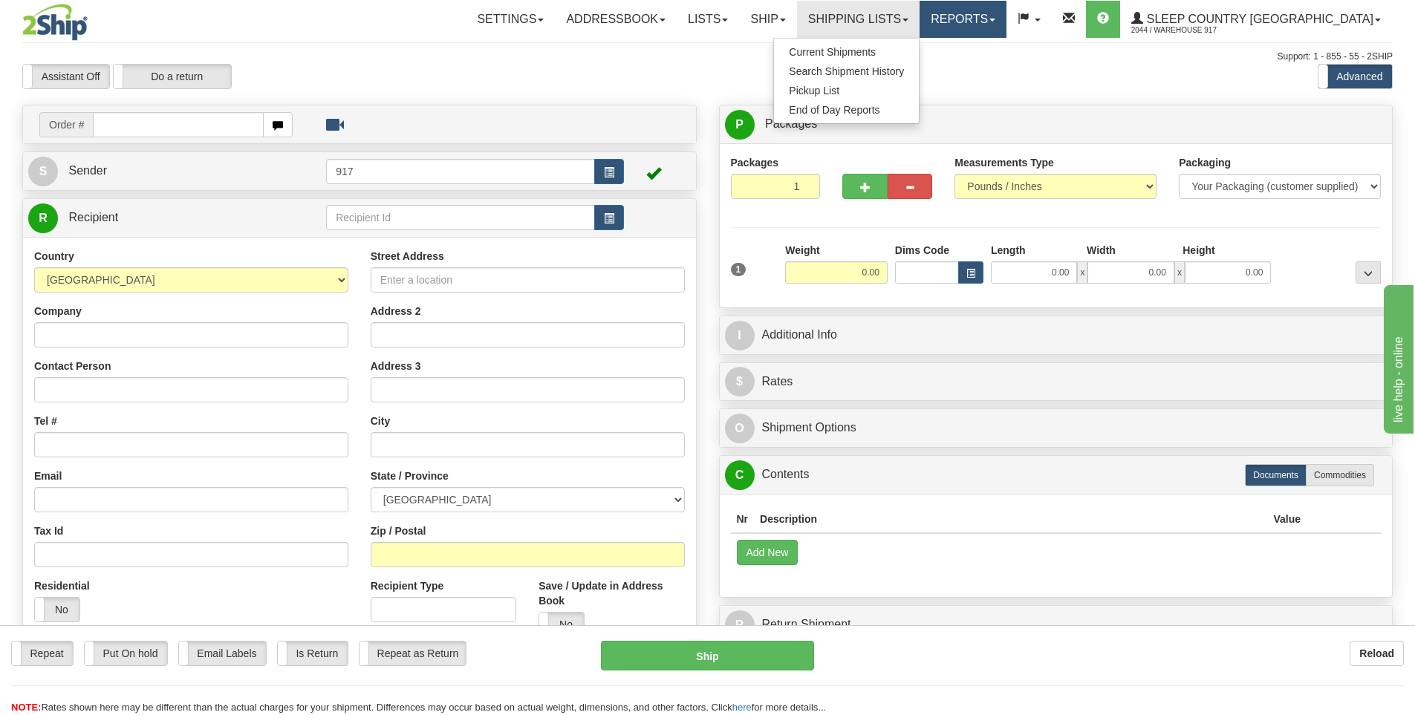
click at [1006, 22] on link "Reports" at bounding box center [962, 19] width 87 height 37
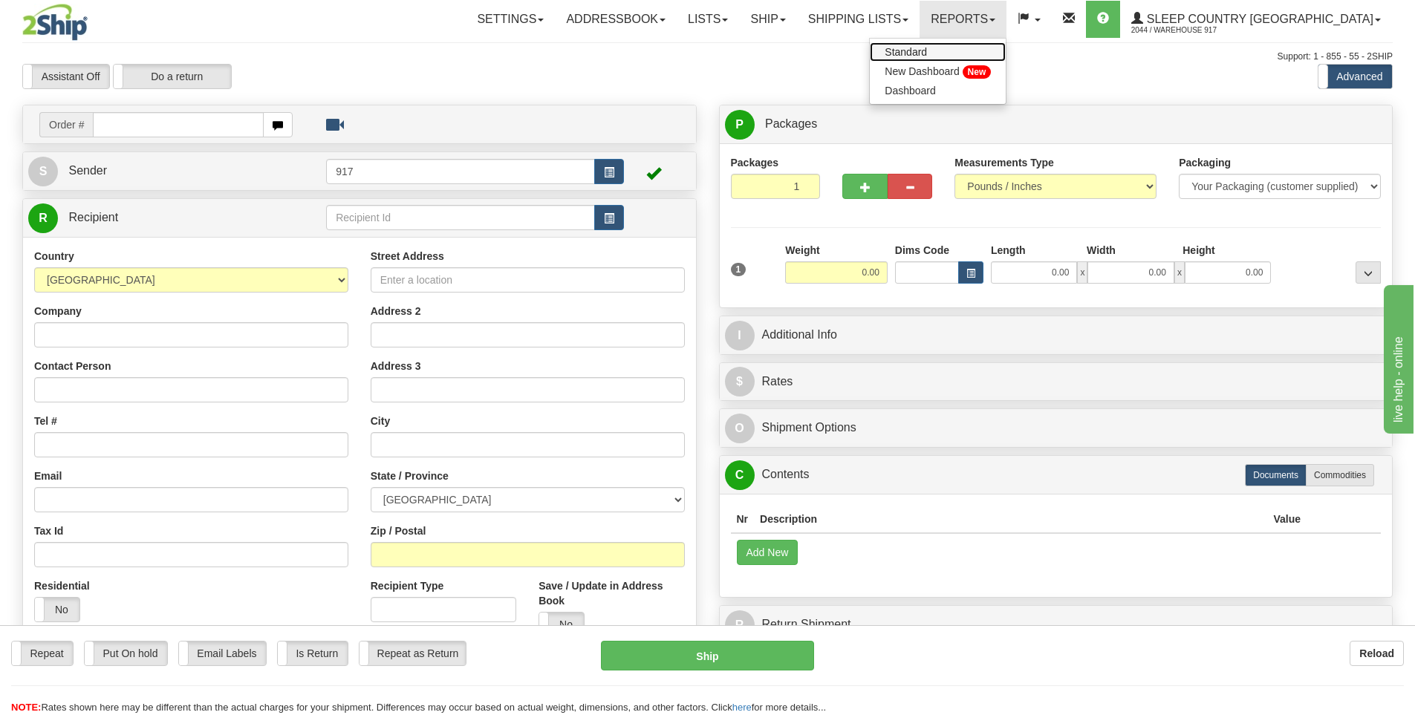
click at [1005, 46] on link "Standard" at bounding box center [937, 51] width 136 height 19
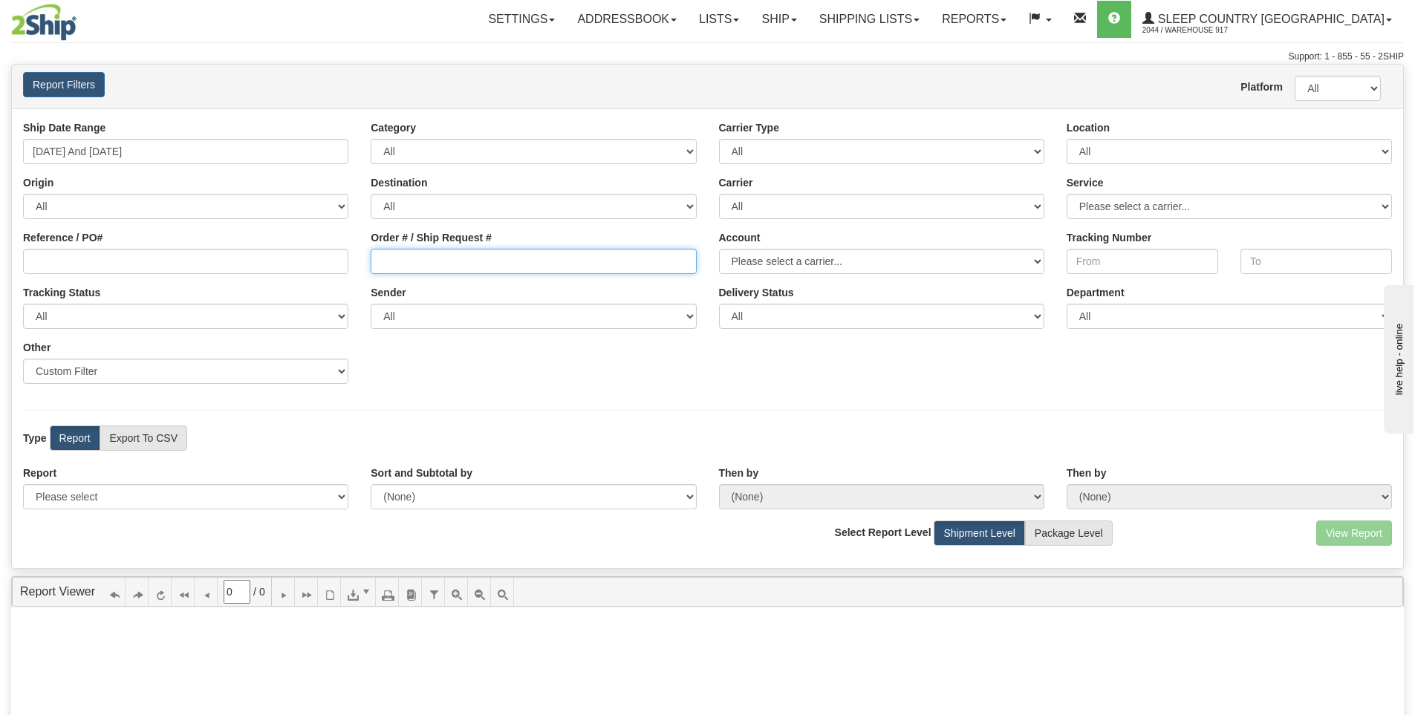
click at [393, 256] on input "Order # / Ship Request #" at bounding box center [533, 261] width 325 height 25
paste input "9000I083552"
type input "9000I083552"
click at [750, 25] on link "Lists" at bounding box center [719, 19] width 62 height 37
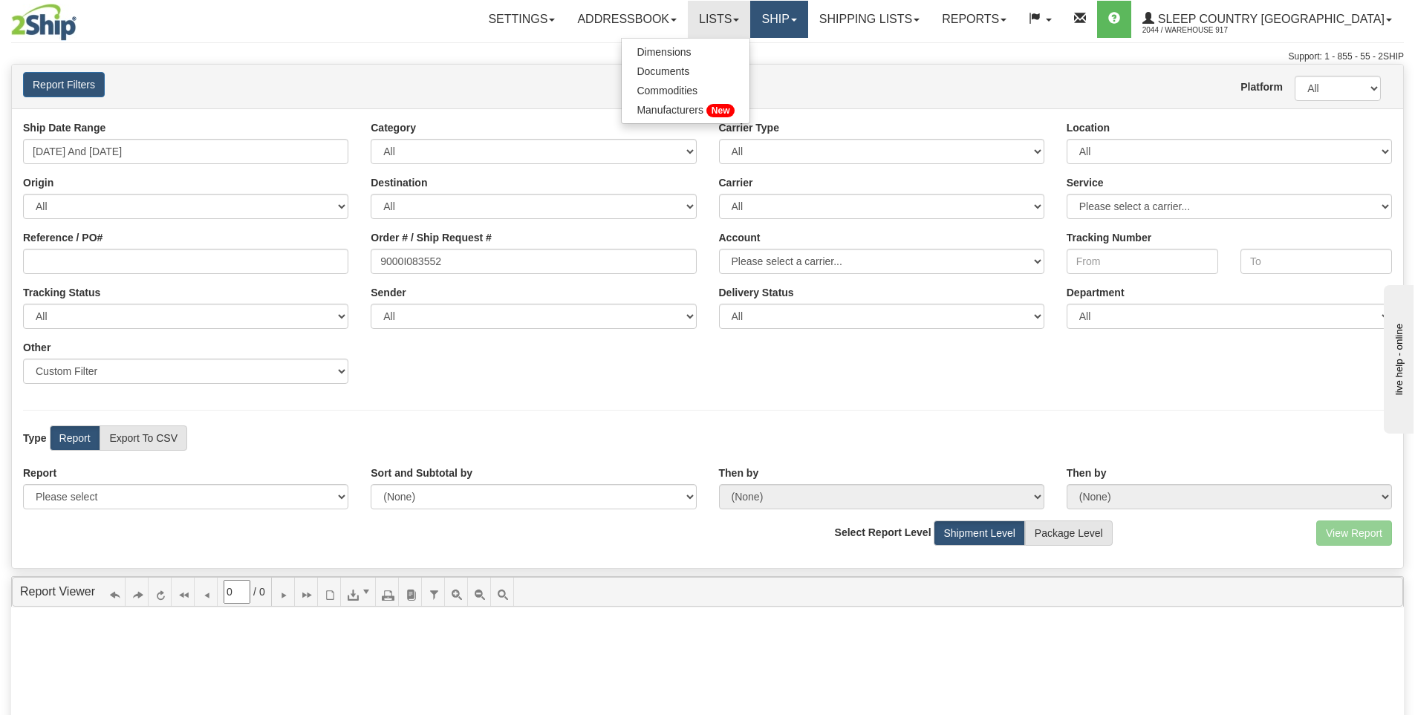
click at [807, 22] on link "Ship" at bounding box center [778, 19] width 57 height 37
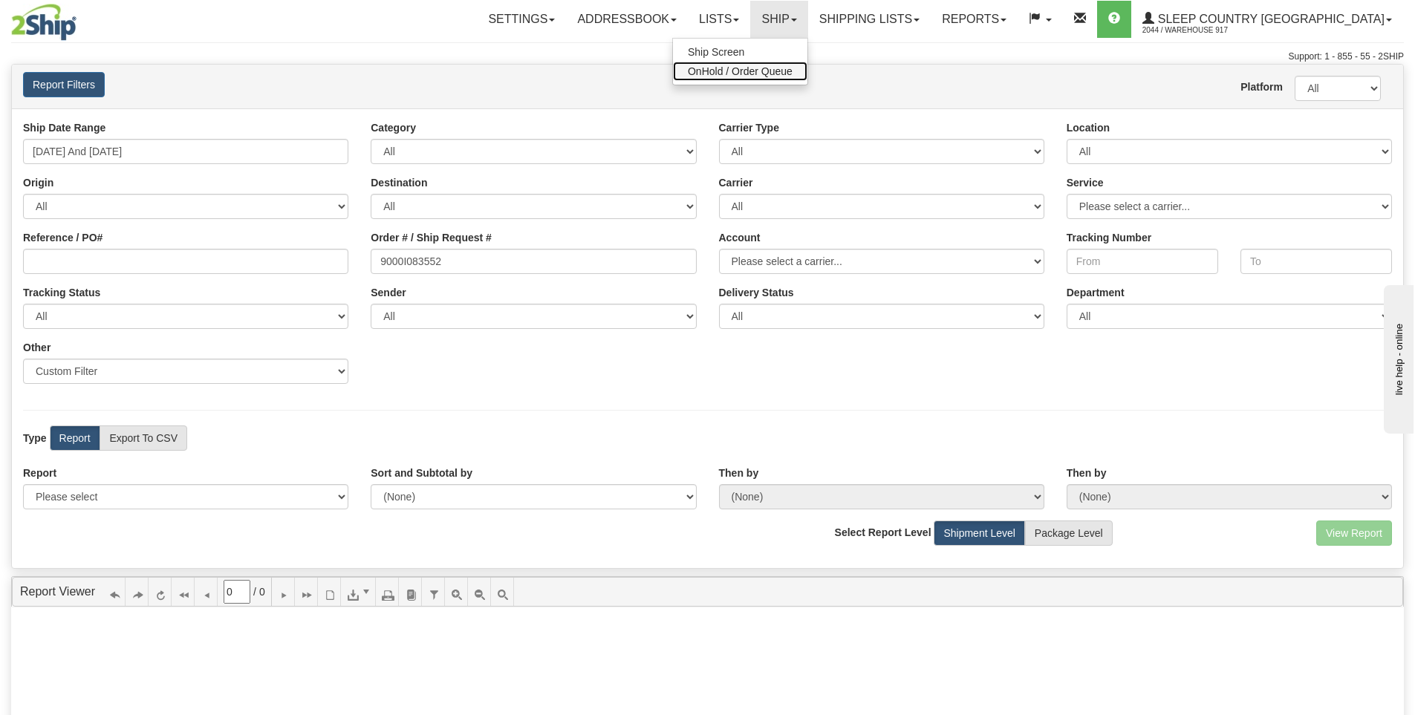
click at [792, 66] on span "OnHold / Order Queue" at bounding box center [740, 71] width 105 height 12
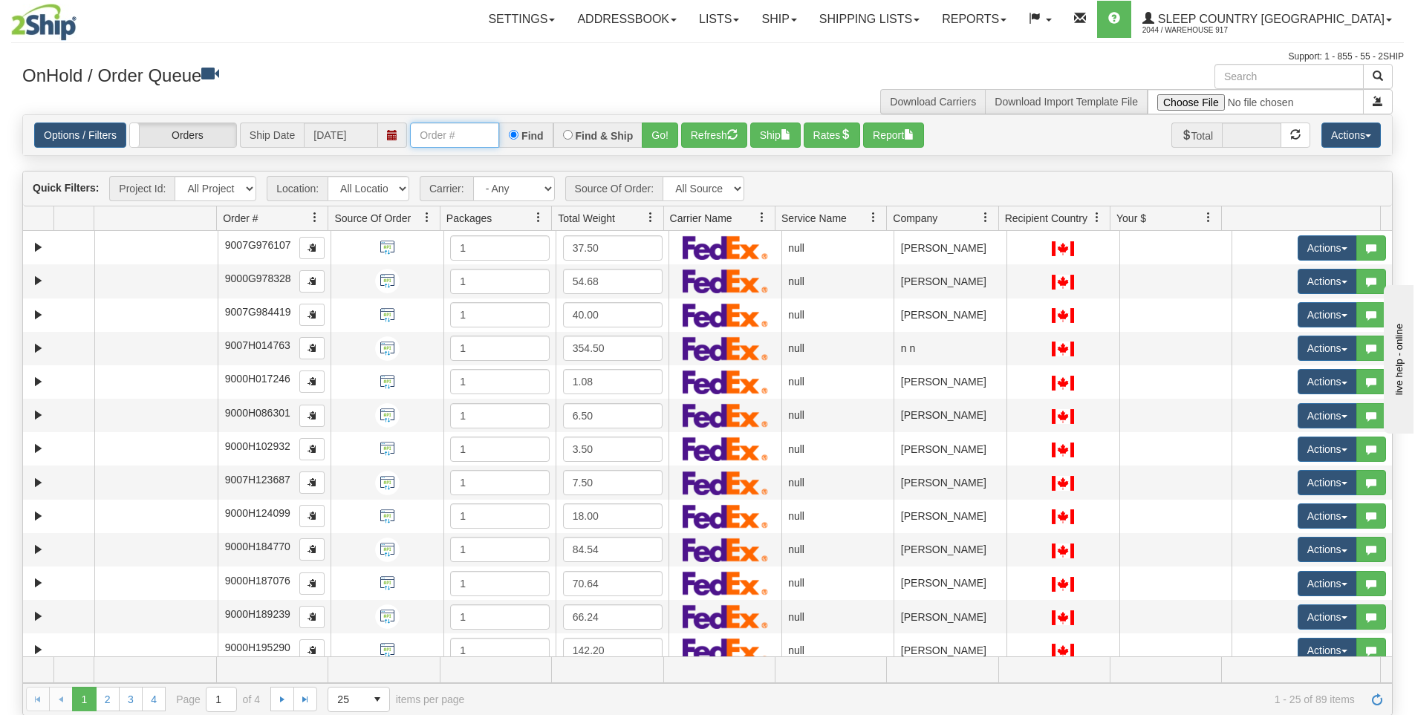
click at [477, 140] on input "text" at bounding box center [454, 135] width 89 height 25
paste input "9000I083552"
type input "9000I083552"
click at [483, 137] on input "9000I083552" at bounding box center [454, 135] width 89 height 25
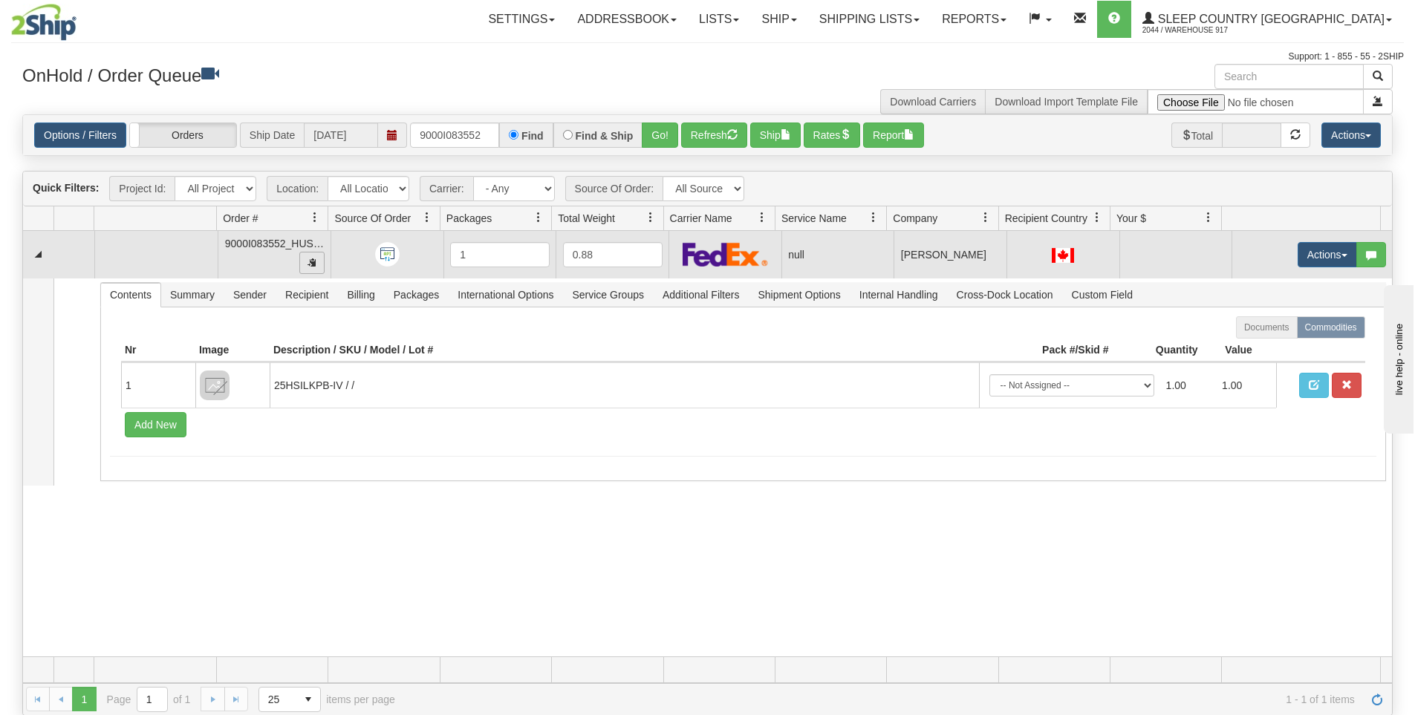
click at [313, 259] on span "button" at bounding box center [311, 262] width 9 height 9
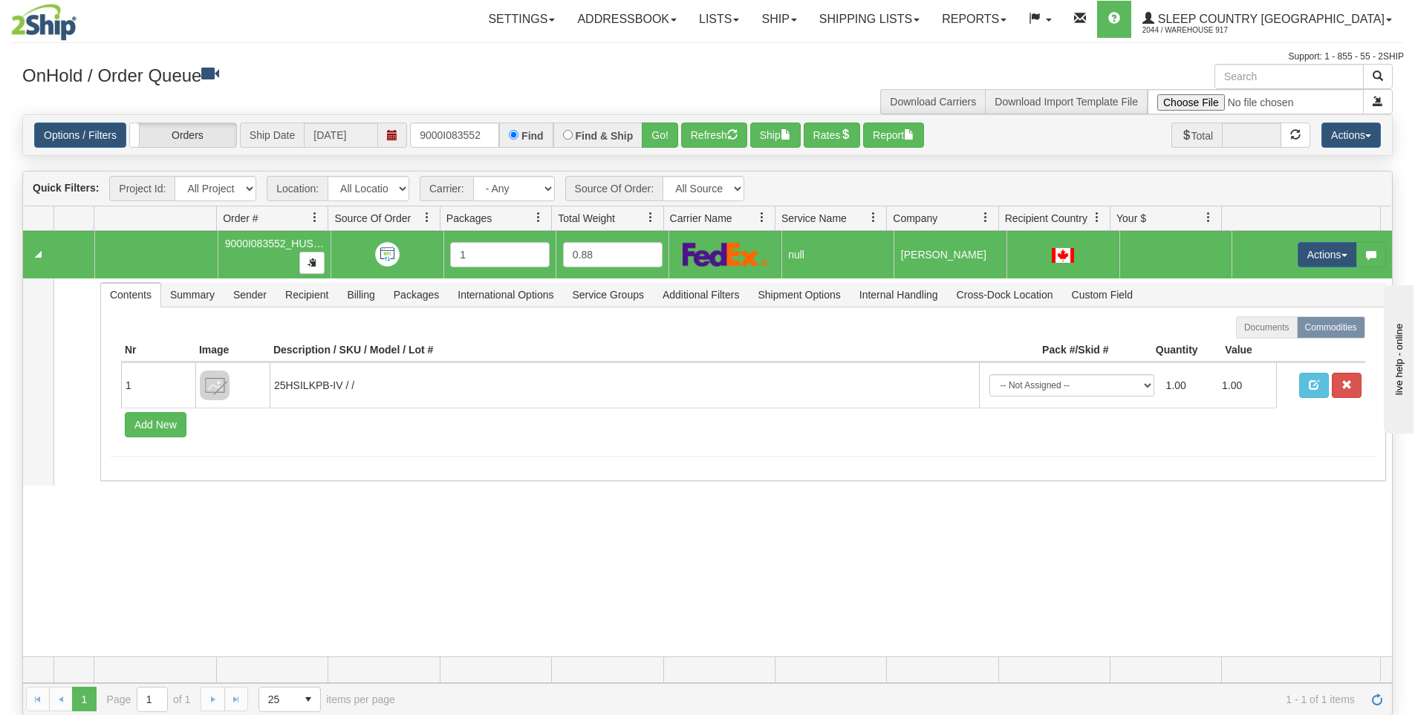
click at [521, 604] on div "31606573 HUSHD 91077712 0 9000I083552_HUSHD 1 0.88 null Shipping department Sle…" at bounding box center [707, 443] width 1368 height 425
click at [527, 606] on div "31606573 HUSHD 91077712 0 9000I083552_HUSHD 1 0.88 null Shipping department Sle…" at bounding box center [707, 443] width 1368 height 425
click at [256, 246] on span "9000I083552_HUSHD" at bounding box center [276, 244] width 103 height 12
click at [1313, 254] on button "Actions" at bounding box center [1326, 254] width 59 height 25
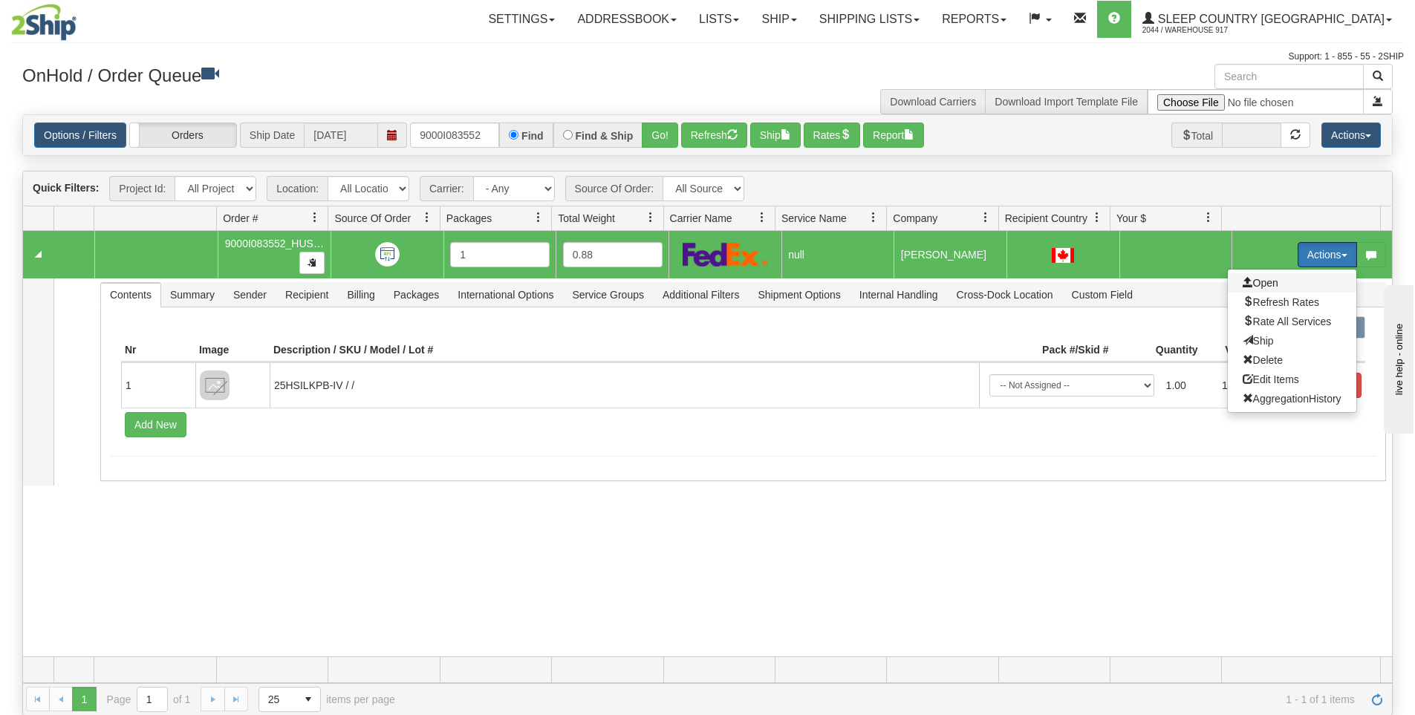
click at [1260, 281] on span "Open" at bounding box center [1260, 283] width 36 height 12
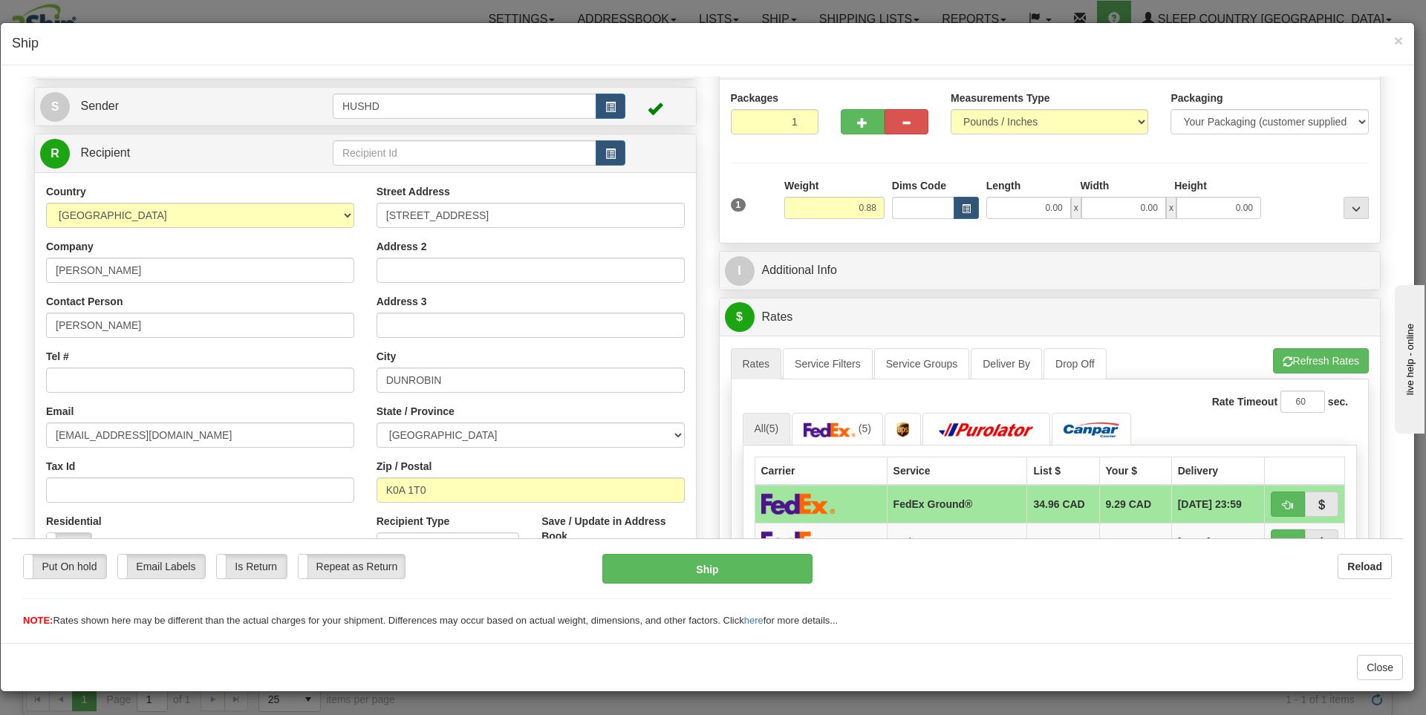
scroll to position [74, 0]
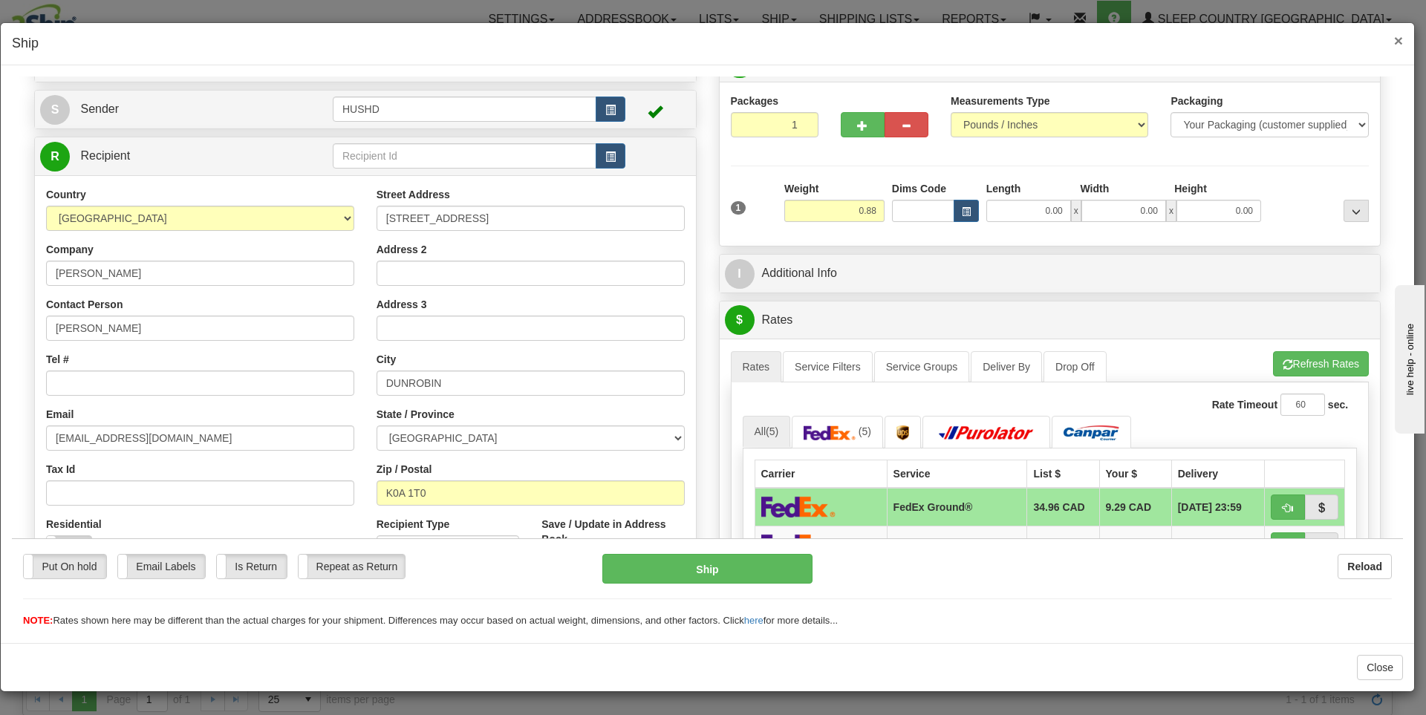
click at [1401, 38] on span "×" at bounding box center [1398, 40] width 9 height 17
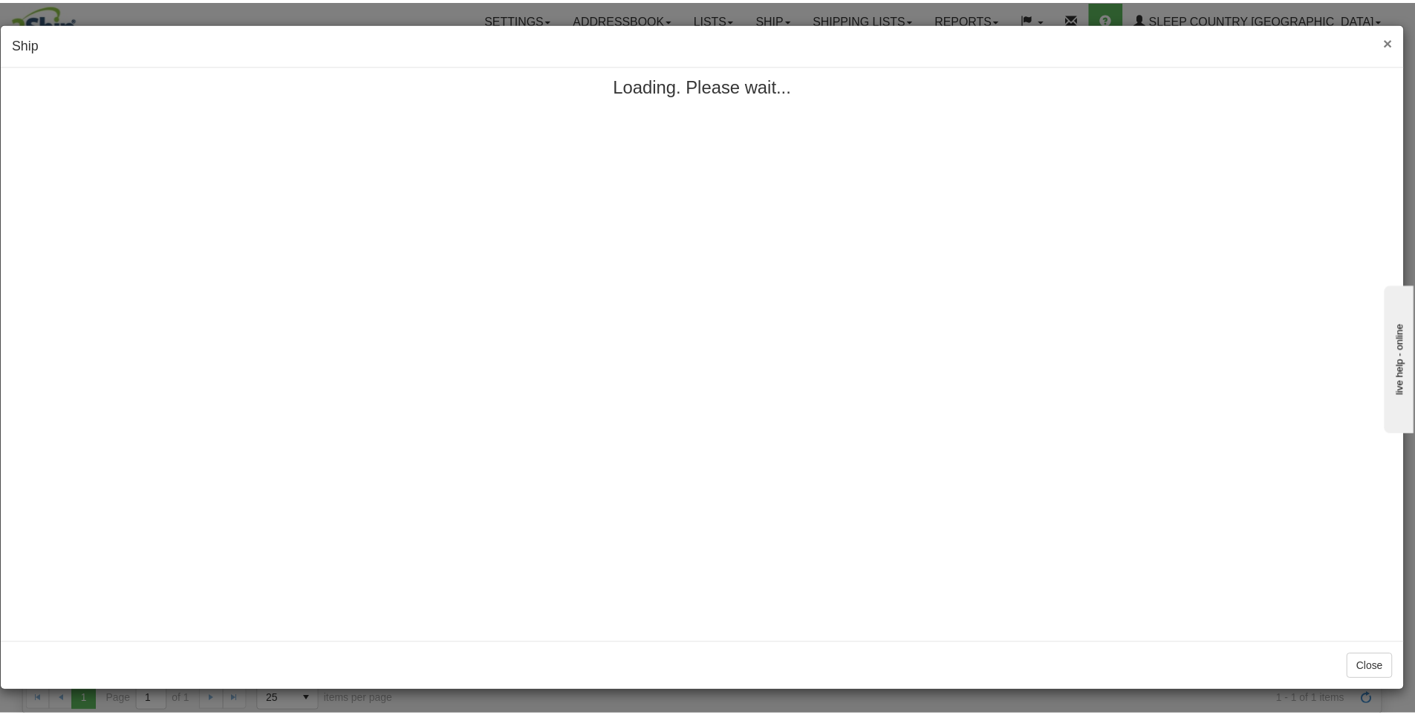
scroll to position [0, 0]
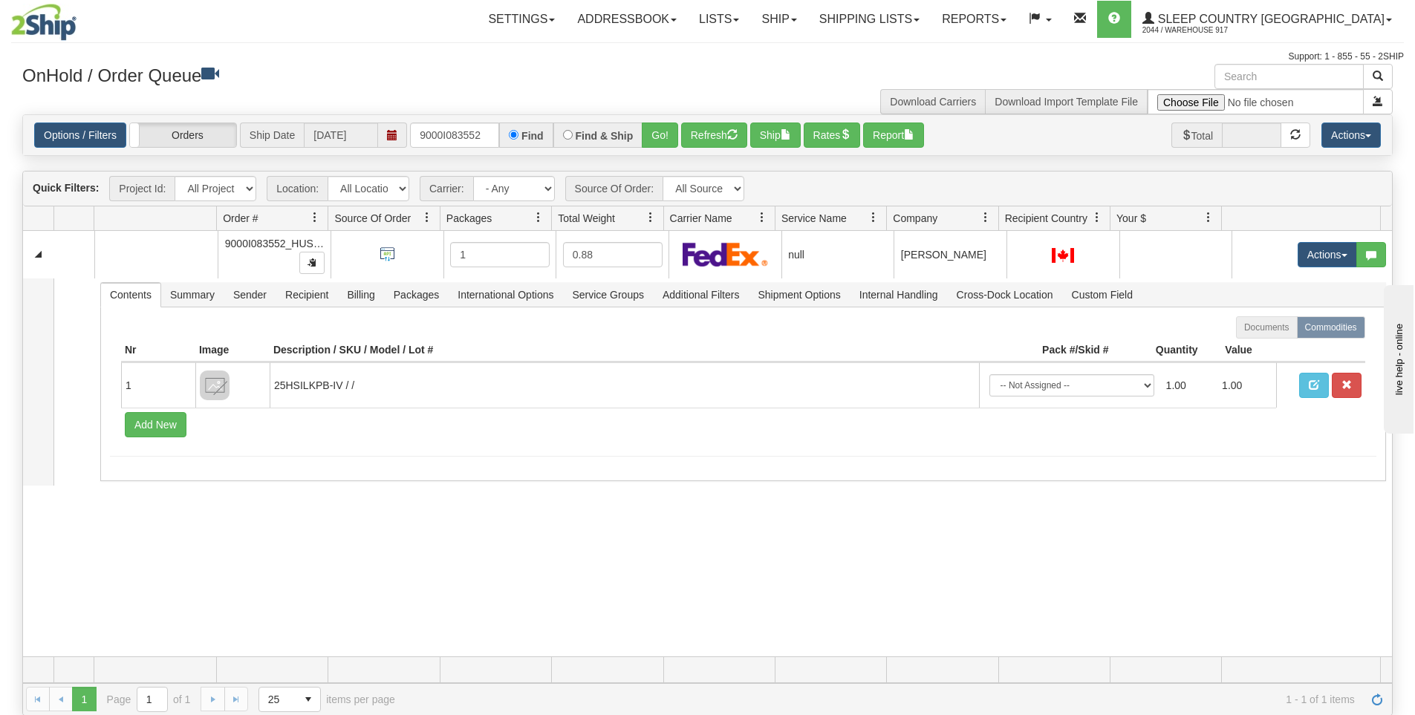
click at [65, 27] on img at bounding box center [43, 22] width 65 height 37
click at [930, 22] on link "Shipping lists" at bounding box center [869, 19] width 123 height 37
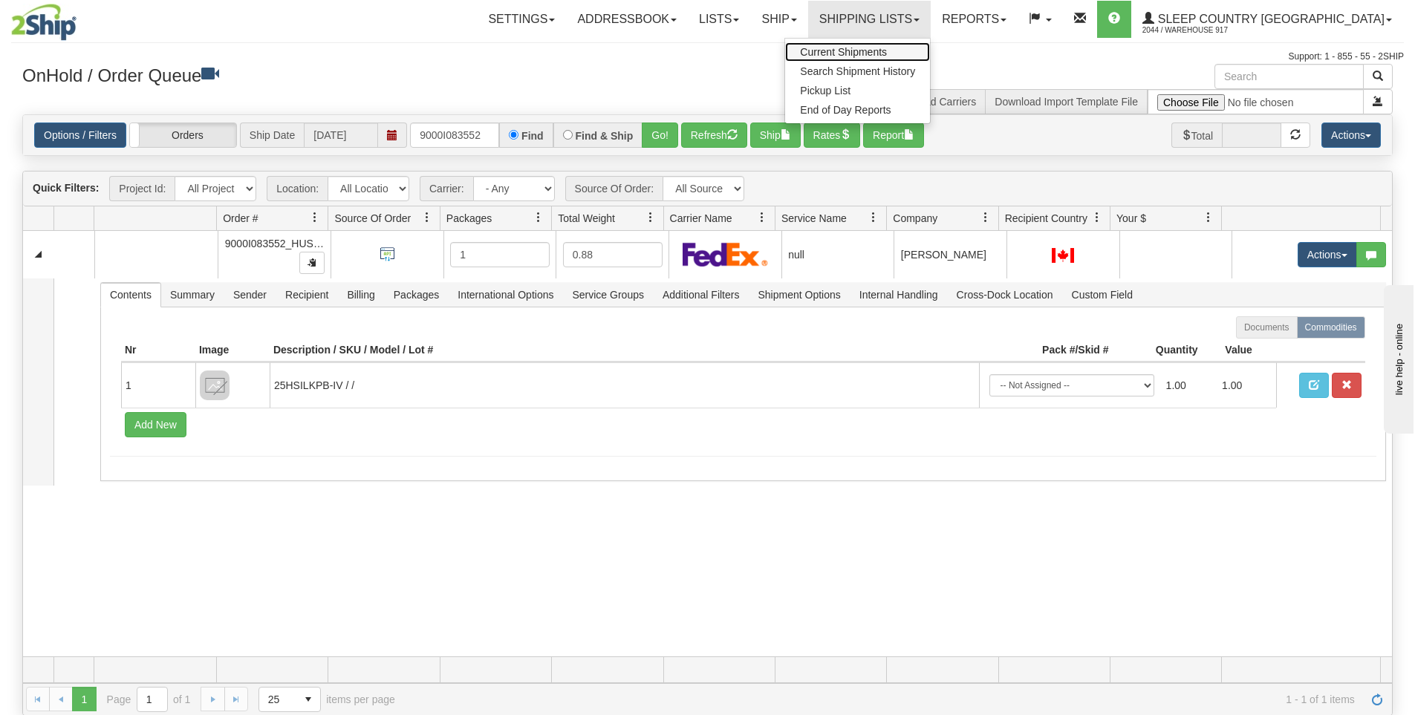
click at [887, 49] on span "Current Shipments" at bounding box center [843, 52] width 87 height 12
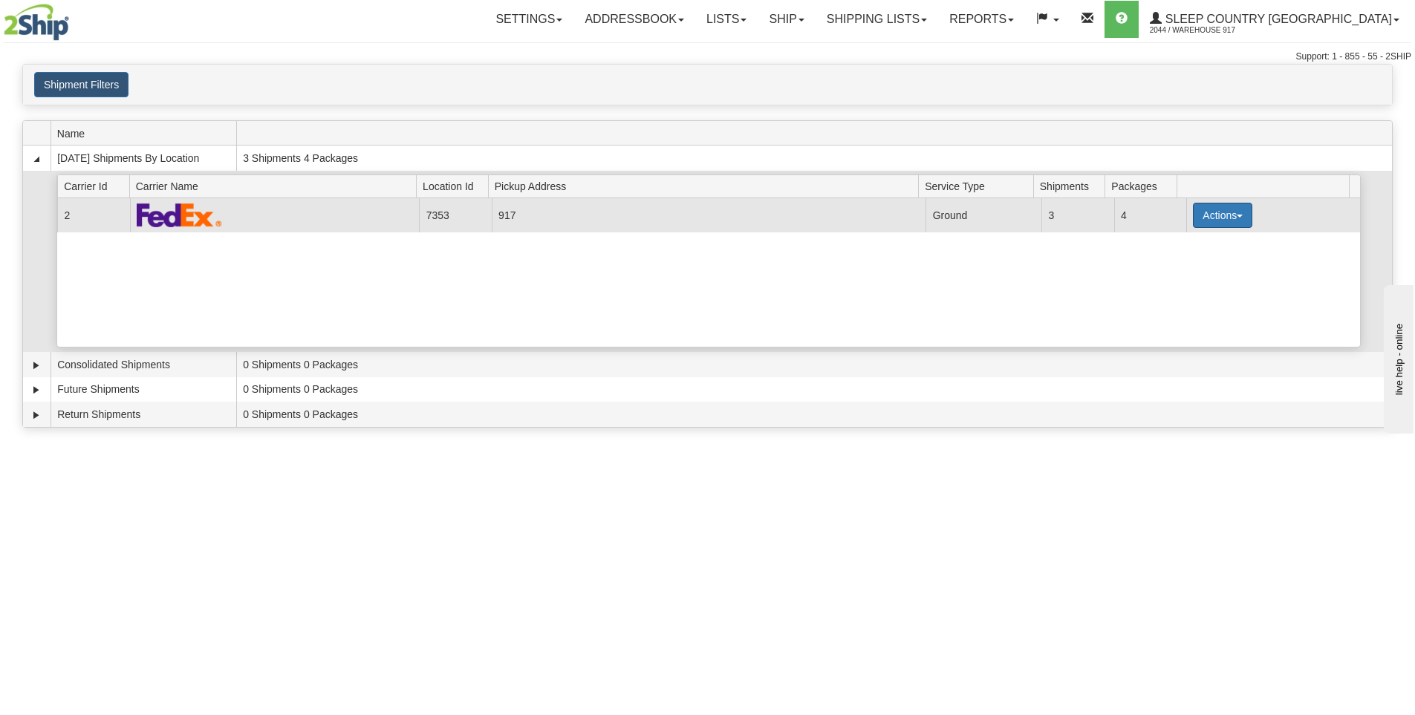
click at [1201, 212] on button "Actions" at bounding box center [1221, 215] width 59 height 25
click at [1181, 261] on span "Close" at bounding box center [1164, 262] width 34 height 10
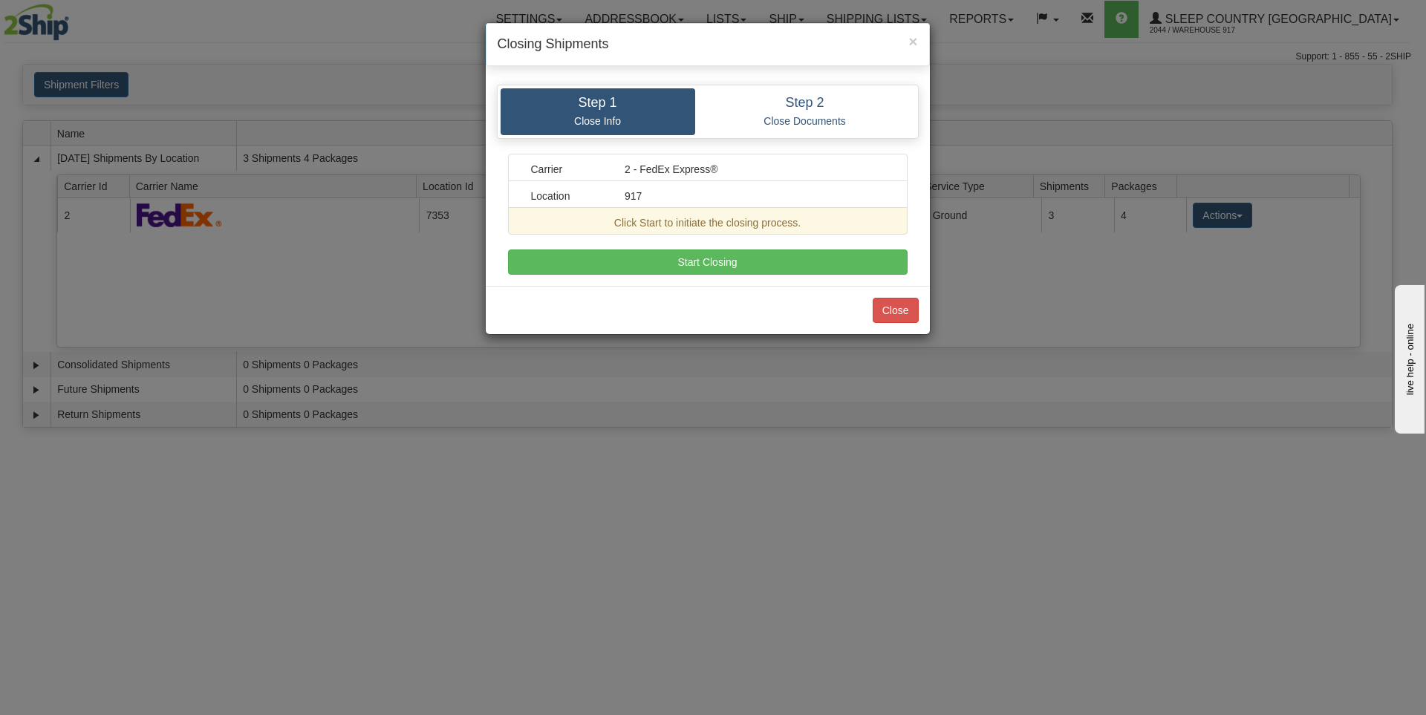
click at [630, 406] on div "× Closing Shipments Step 1 Close Info Step 2 Close Documents Carrier 2 - FedEx …" at bounding box center [713, 357] width 1426 height 715
